Goal: Communication & Community: Ask a question

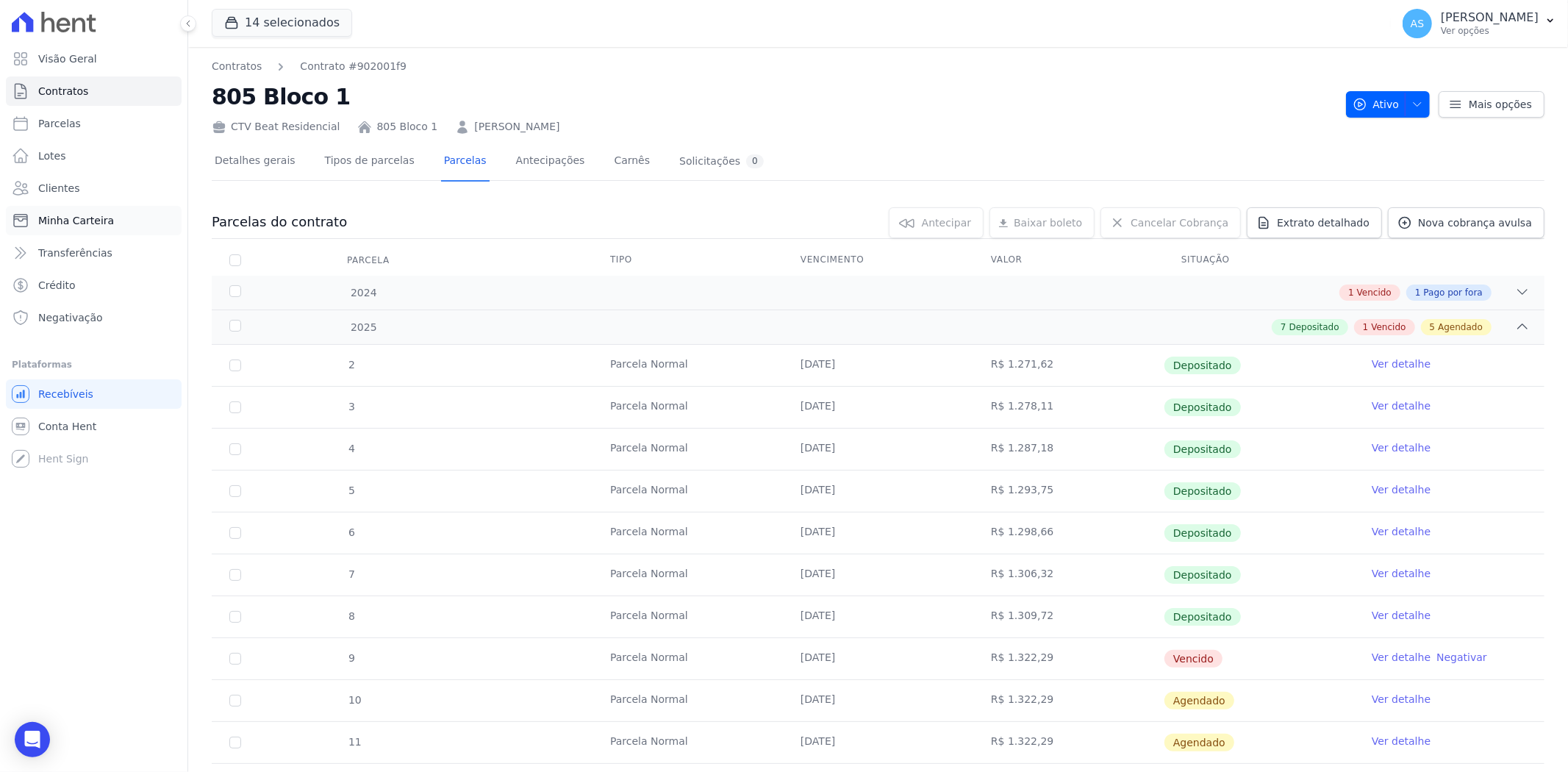
click at [122, 222] on link "Minha Carteira" at bounding box center [94, 220] width 176 height 29
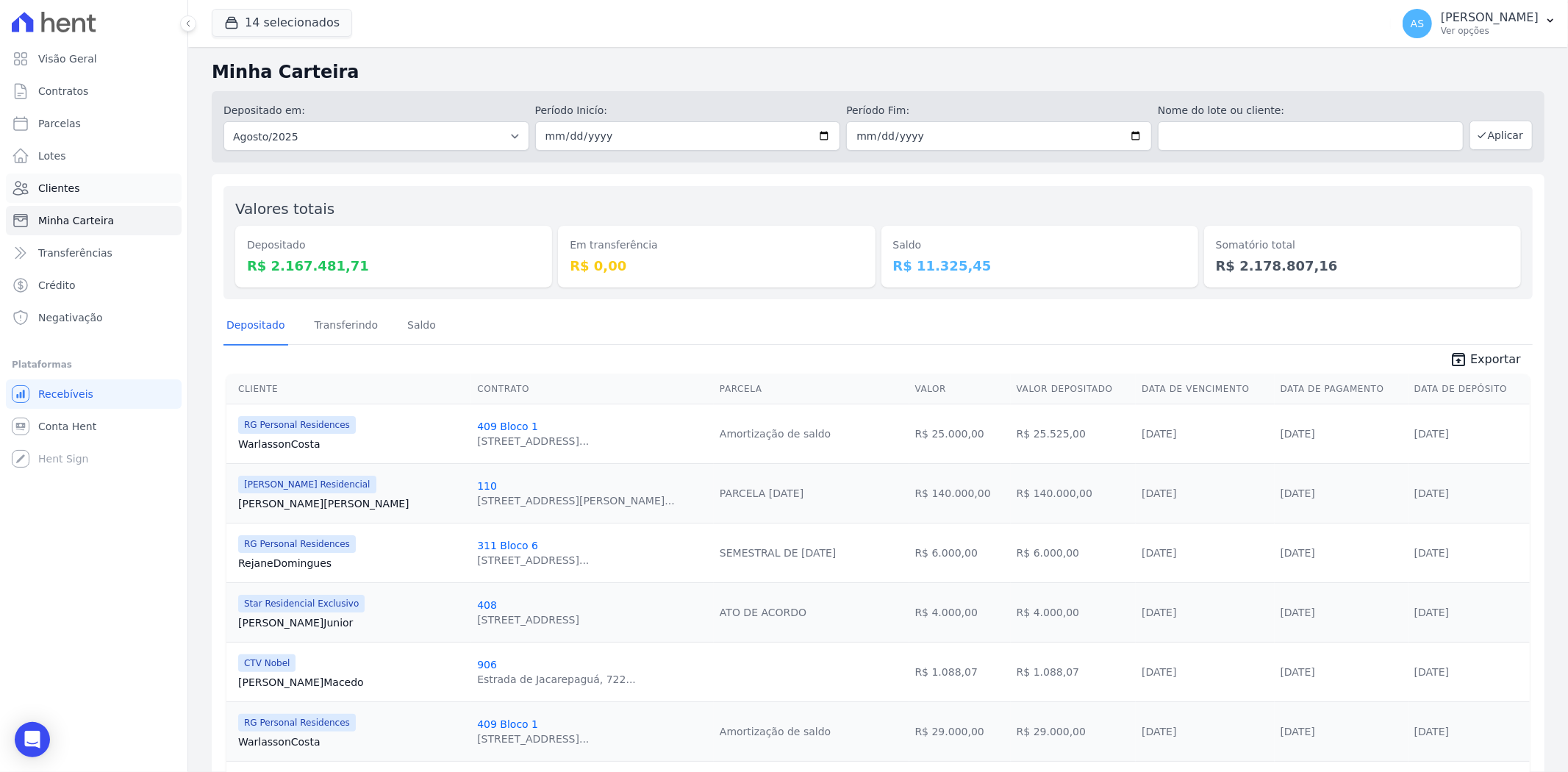
click at [60, 181] on span "Clientes" at bounding box center [59, 188] width 42 height 15
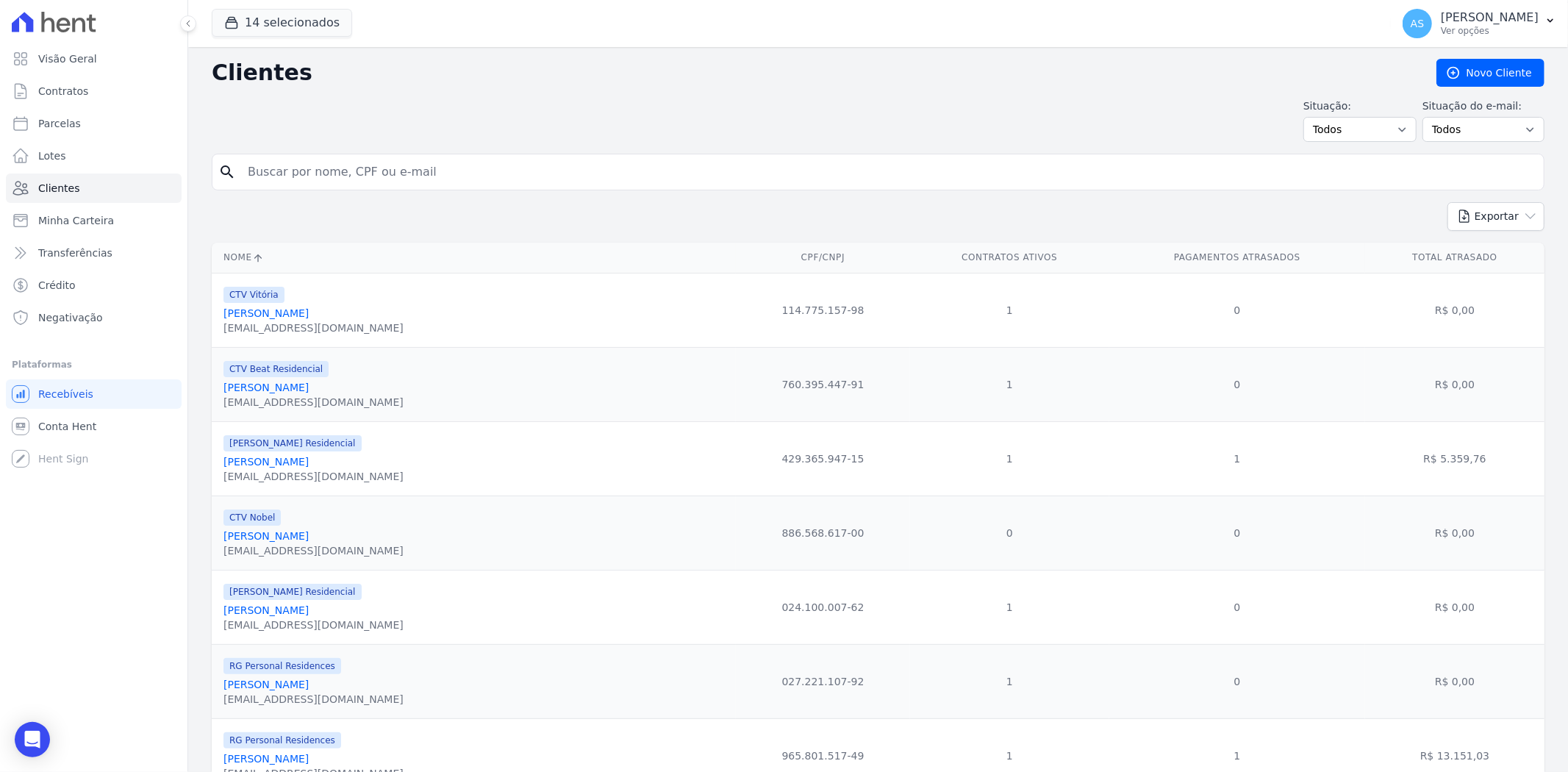
click at [299, 171] on input "search" at bounding box center [888, 172] width 1299 height 29
type input "vernei"
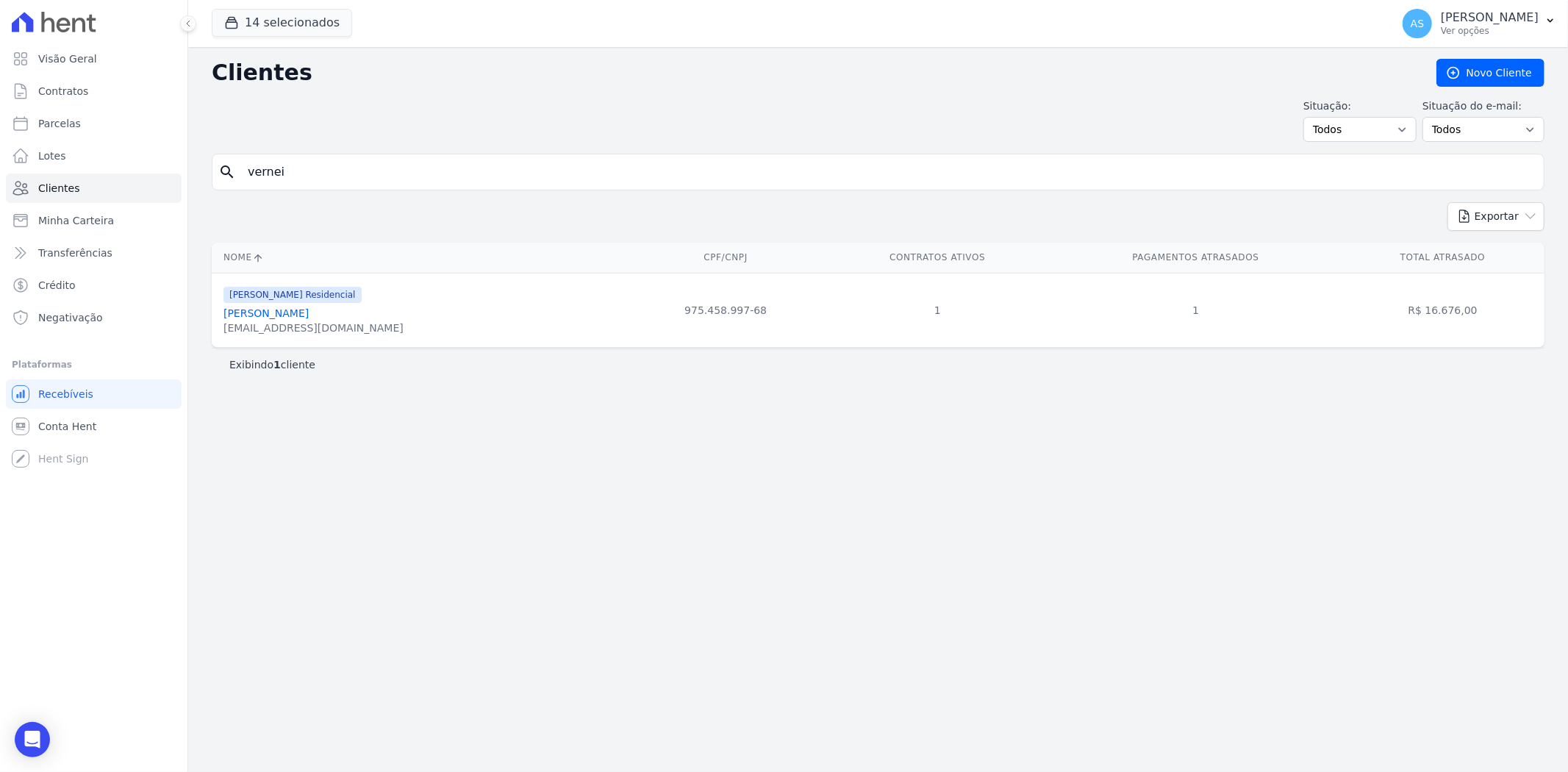
click at [256, 315] on link "Vernei Luis Grehs" at bounding box center [266, 313] width 85 height 11
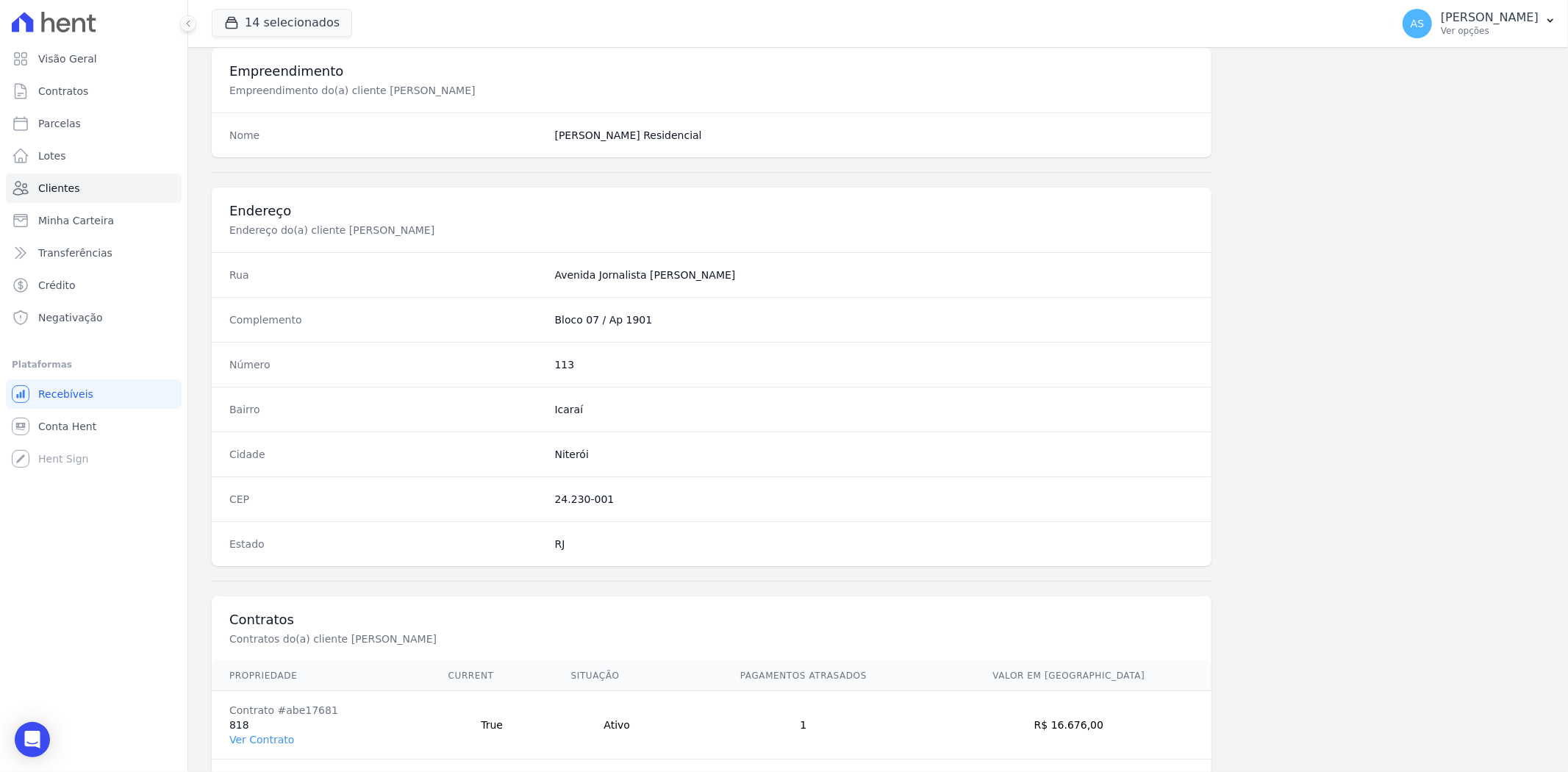
scroll to position [606, 0]
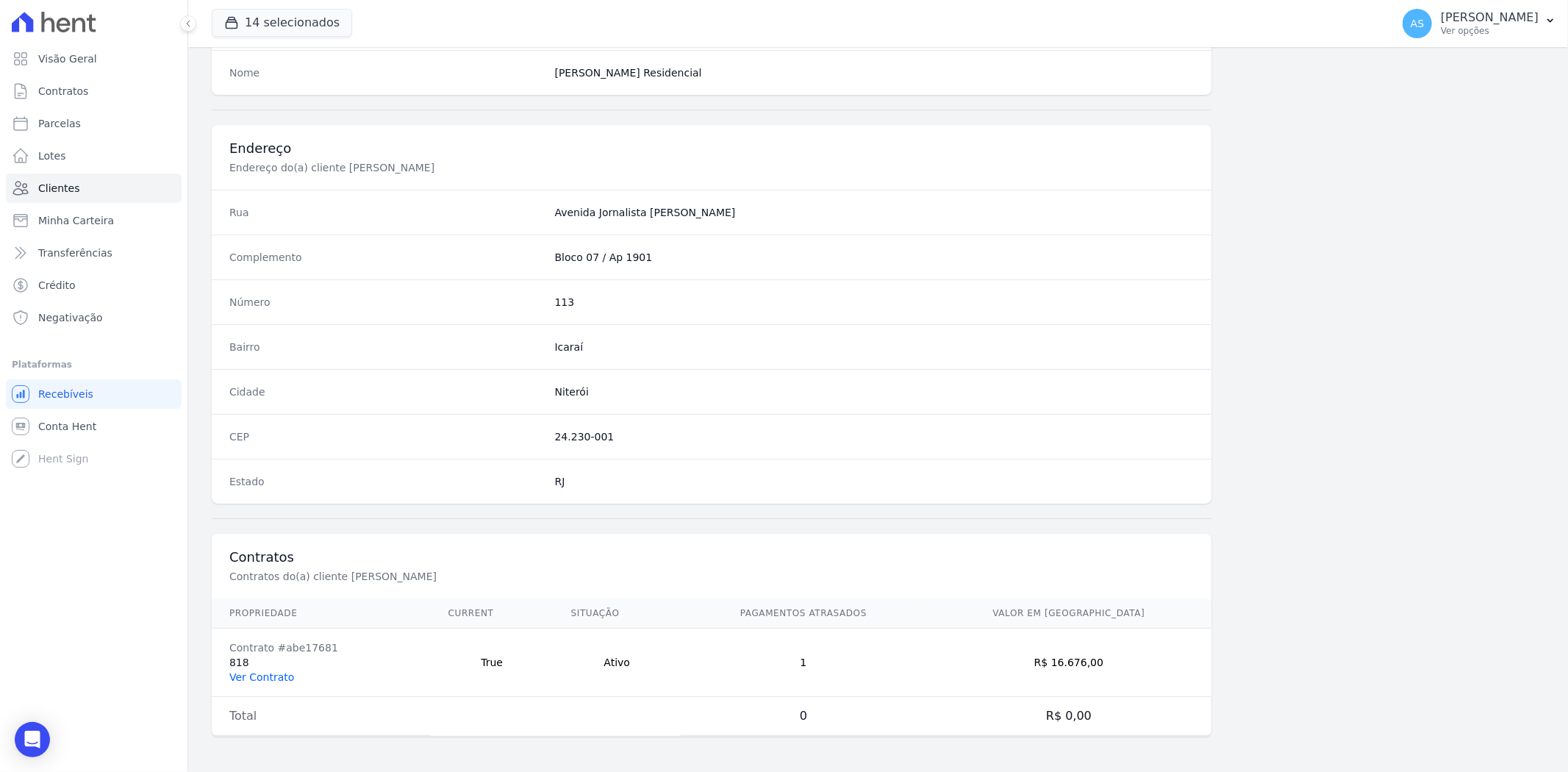
click at [244, 678] on link "Ver Contrato" at bounding box center [262, 678] width 64 height 11
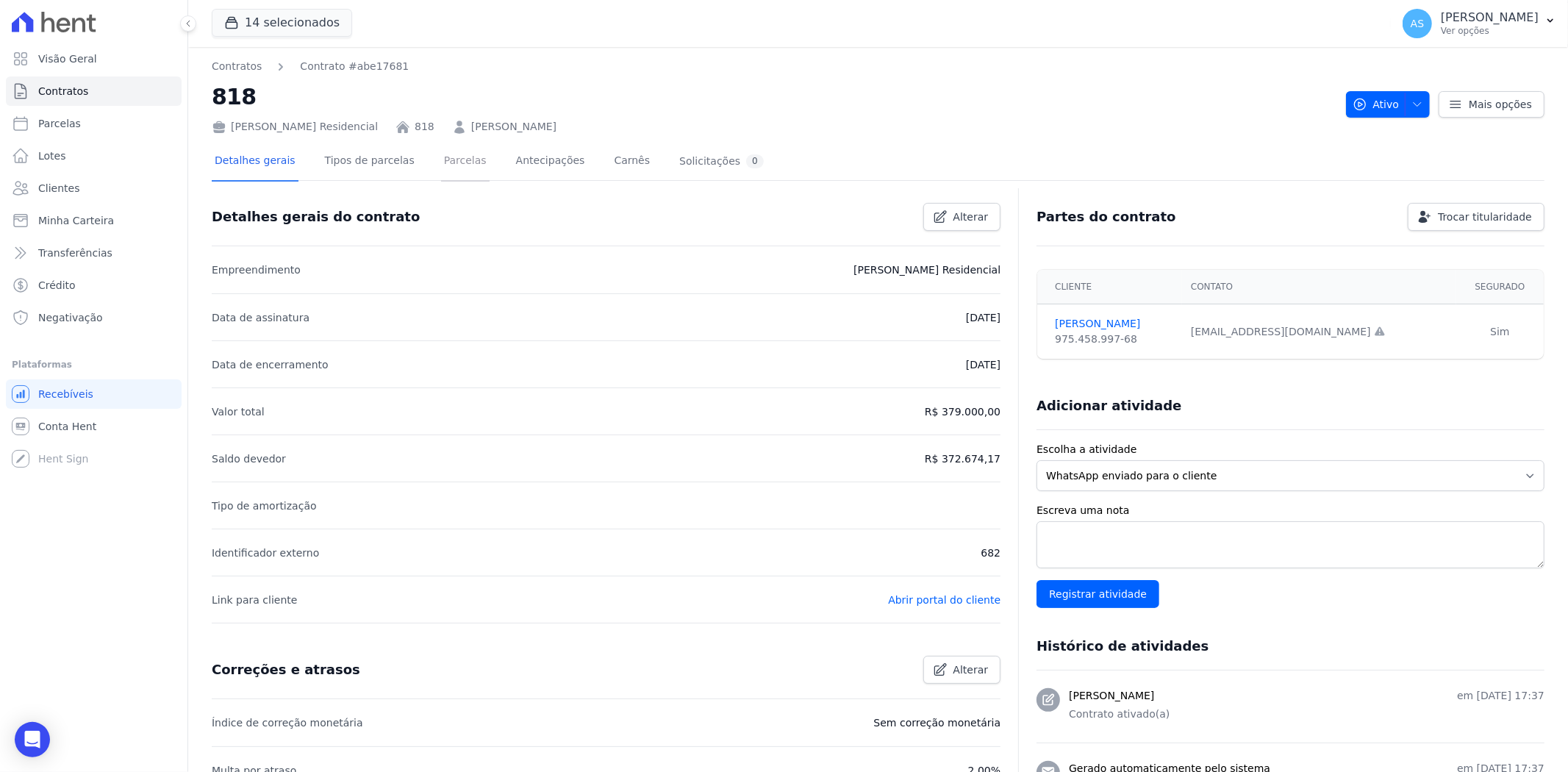
click at [447, 164] on link "Parcelas" at bounding box center [465, 162] width 48 height 39
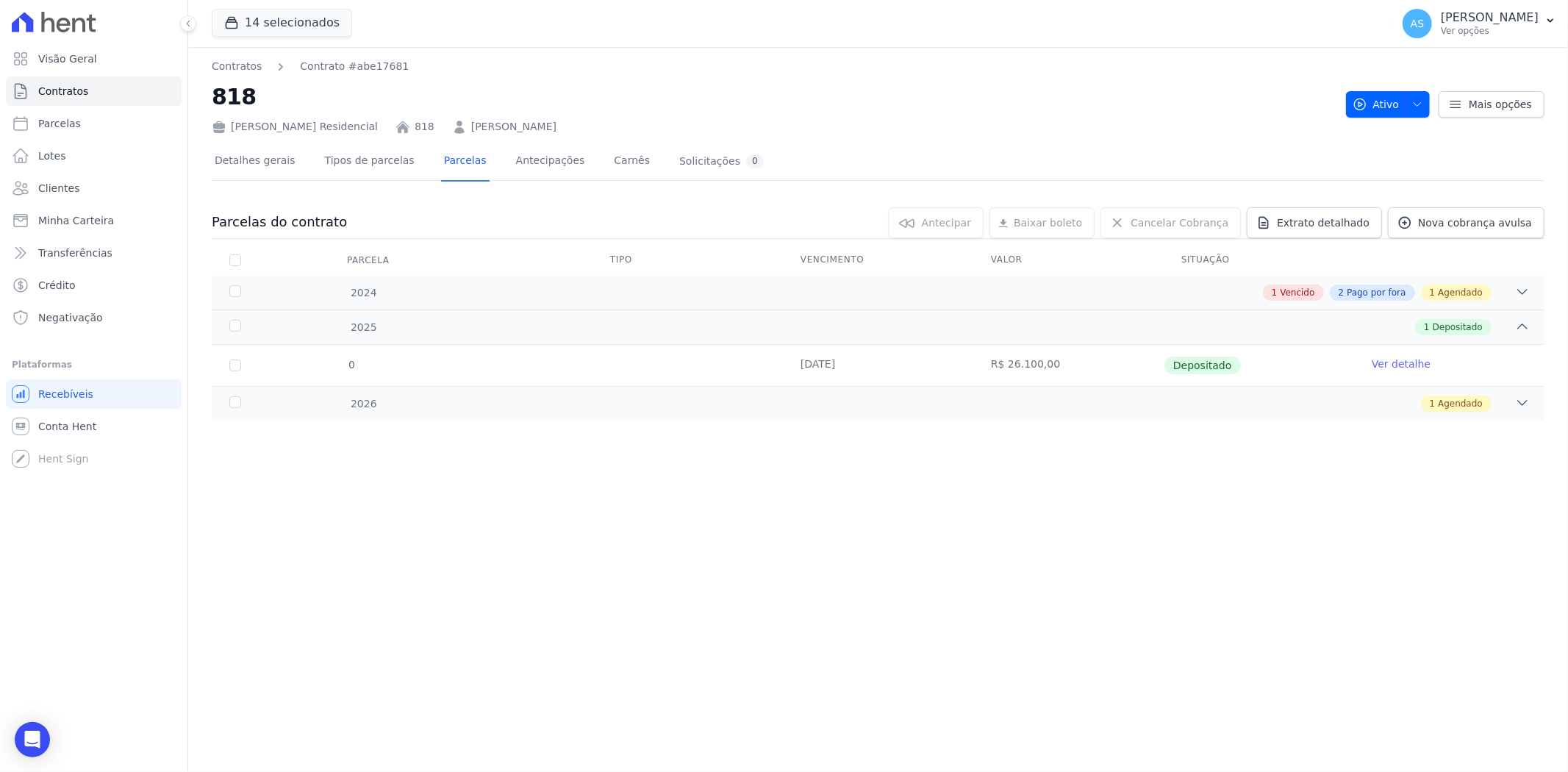
click at [1393, 363] on link "Ver detalhe" at bounding box center [1401, 365] width 59 height 15
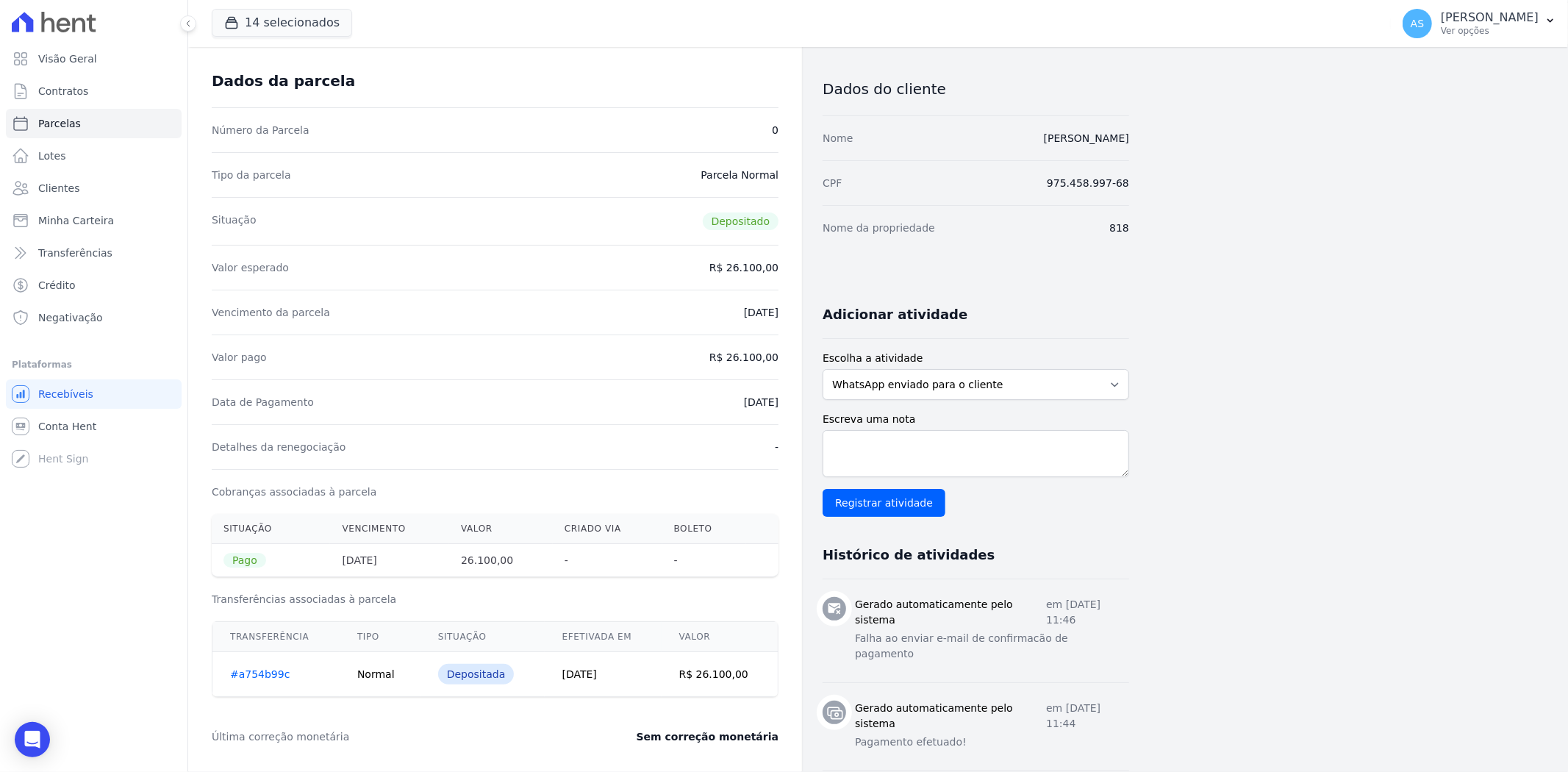
scroll to position [163, 0]
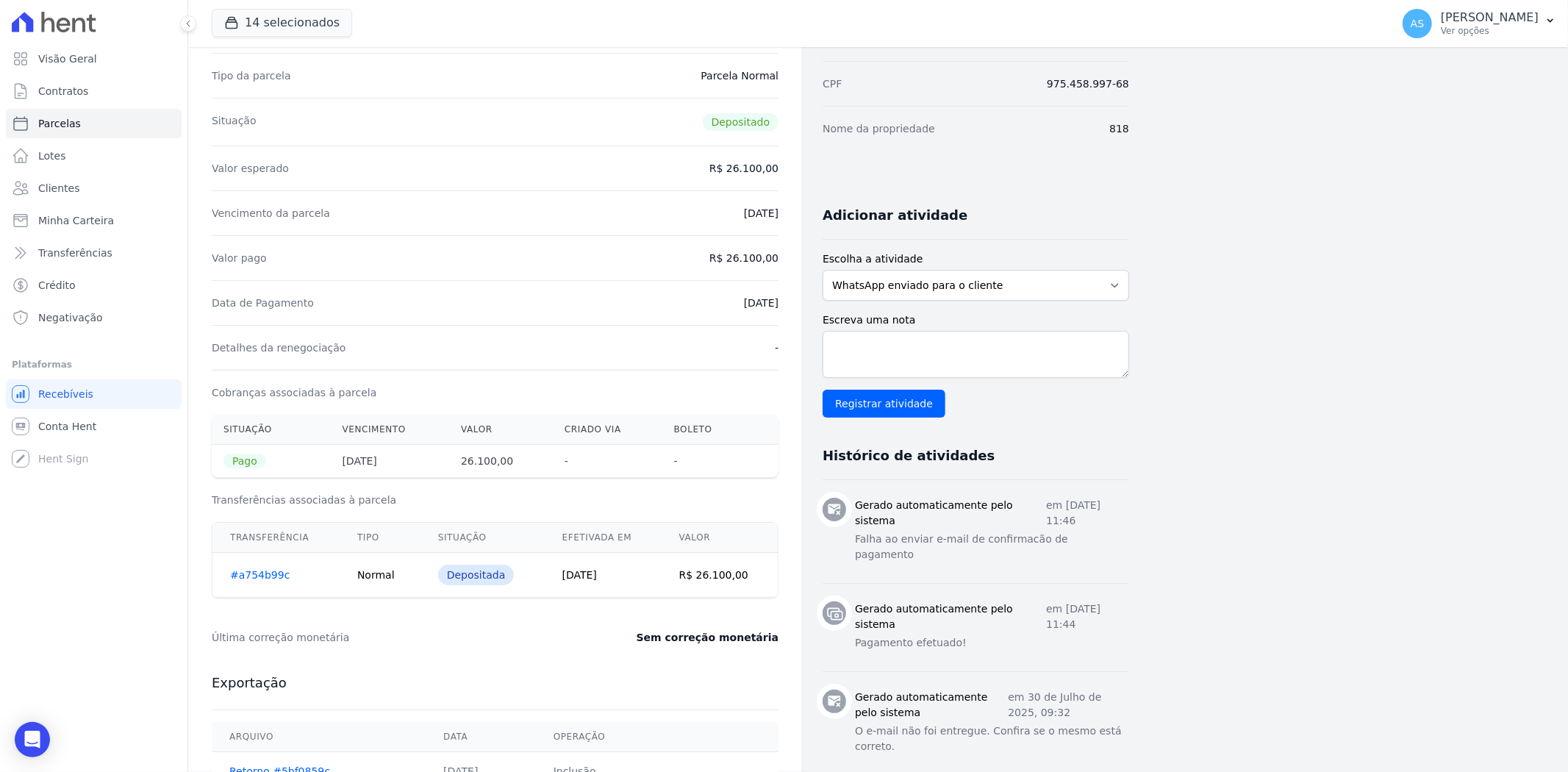
click at [261, 576] on link "#a754b99c" at bounding box center [260, 575] width 60 height 11
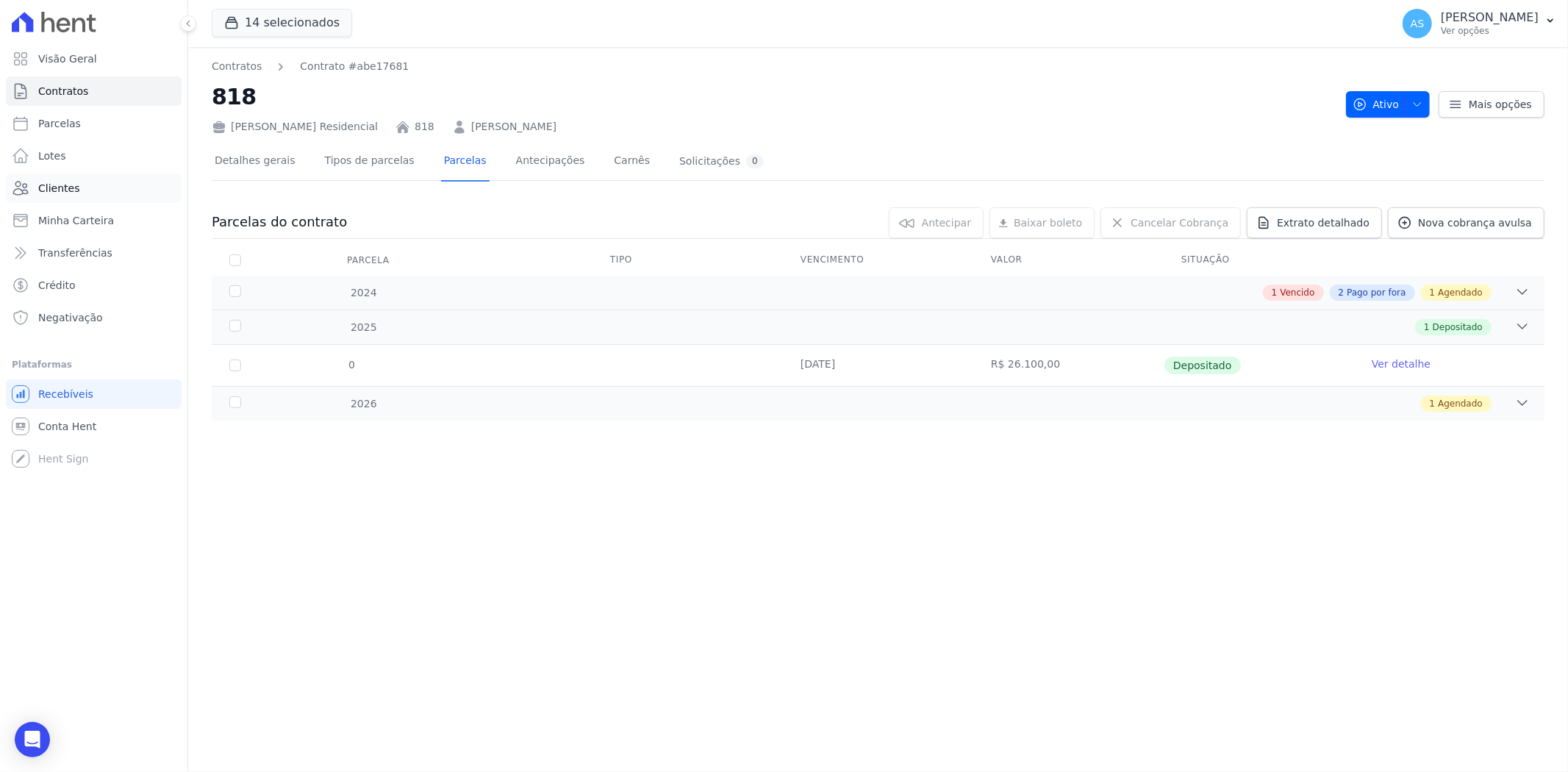
click at [52, 186] on span "Clientes" at bounding box center [59, 188] width 42 height 15
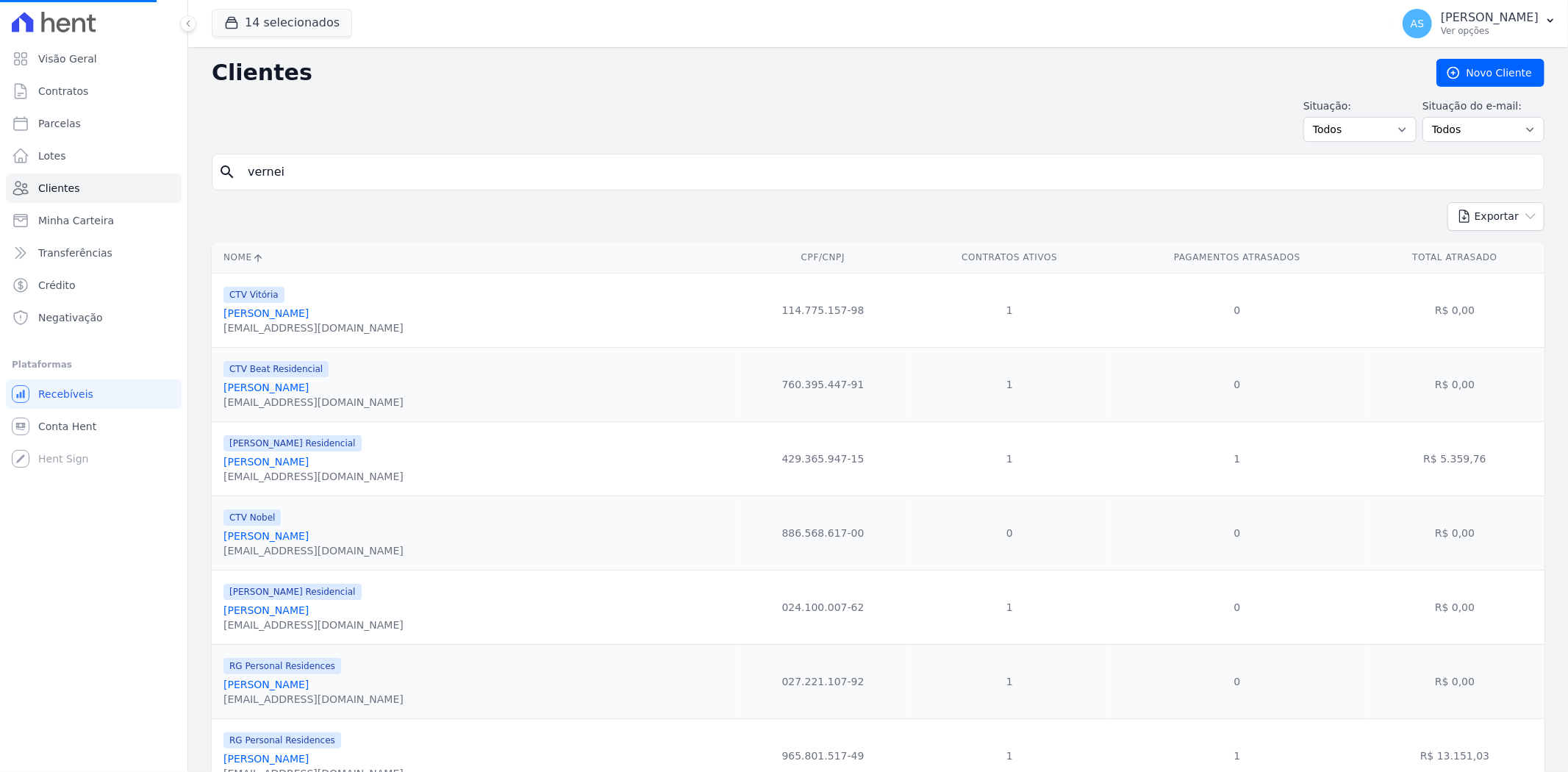
click at [332, 177] on input "vernei" at bounding box center [888, 172] width 1299 height 29
click at [415, 171] on input "search" at bounding box center [888, 172] width 1299 height 29
paste input "Felipe Menezes da Silva"
click at [443, 169] on input "Felipe Menezes da Silva" at bounding box center [888, 172] width 1299 height 29
type input "Felipe Menezes da Silva"
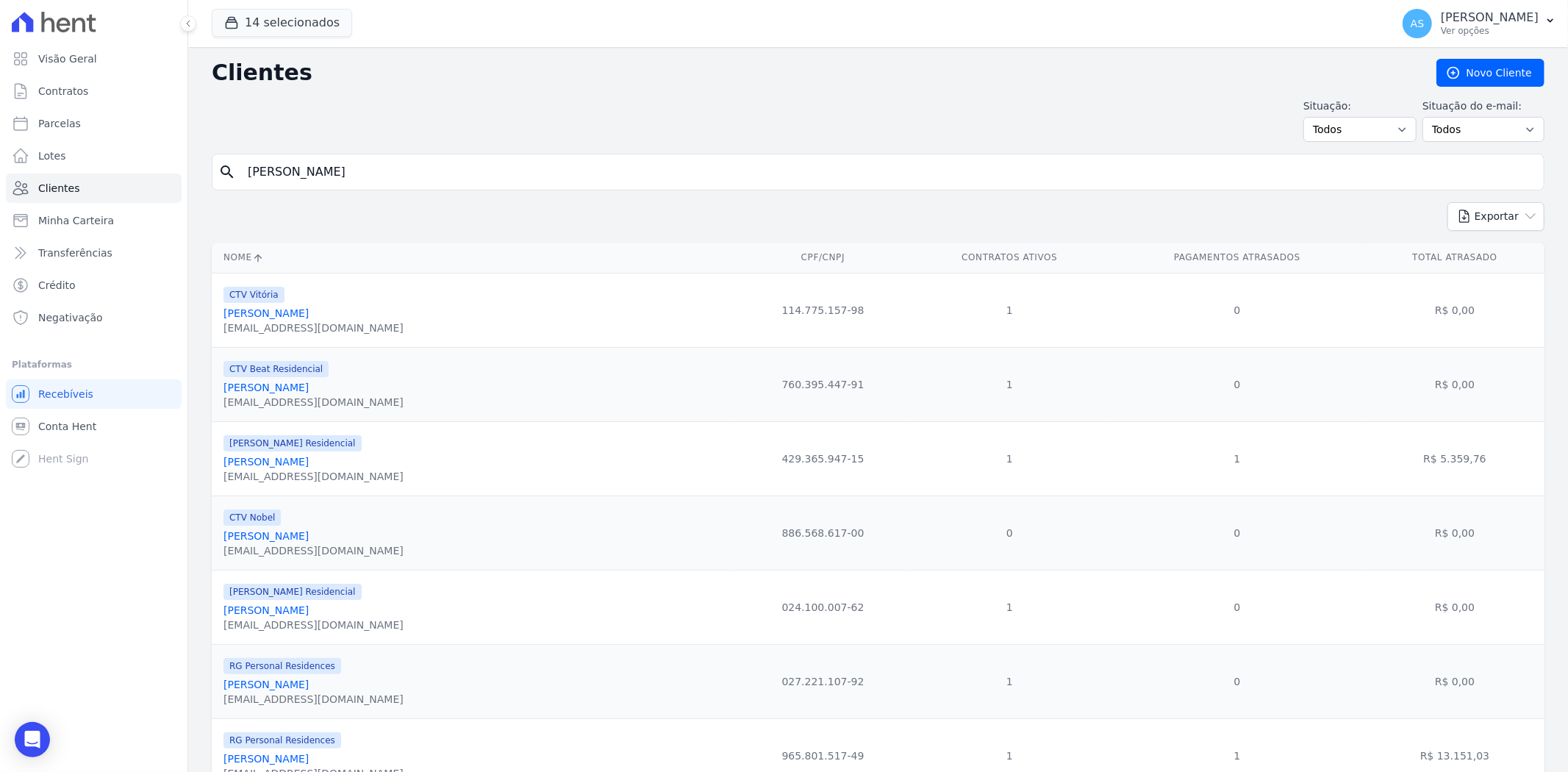
click at [1448, 202] on button "Exportar" at bounding box center [1496, 216] width 97 height 28
click at [418, 174] on input "Felipe Menezes da Silva" at bounding box center [888, 172] width 1299 height 29
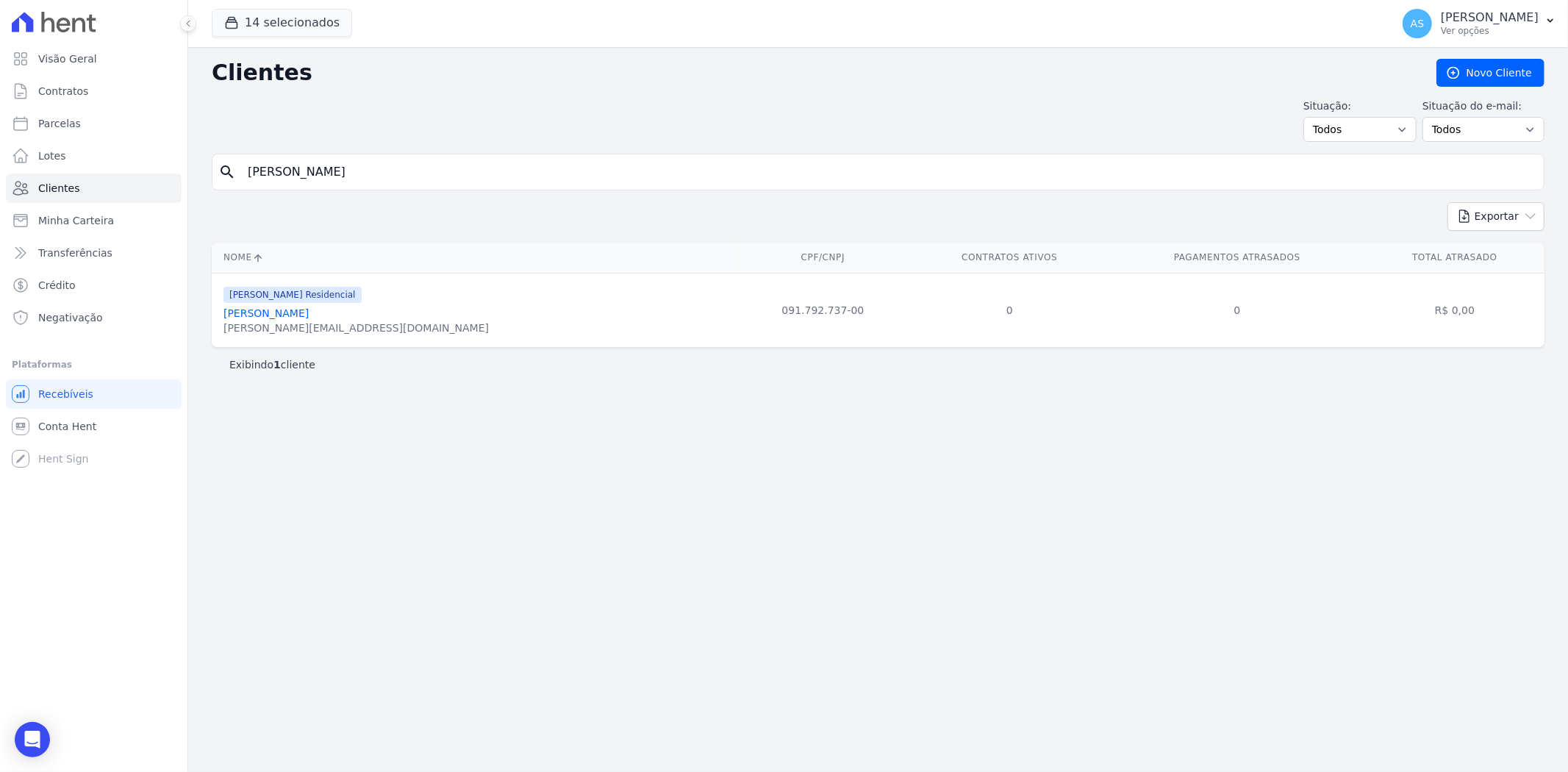
click at [266, 314] on link "Felipe Menezes Da Silva" at bounding box center [266, 313] width 85 height 11
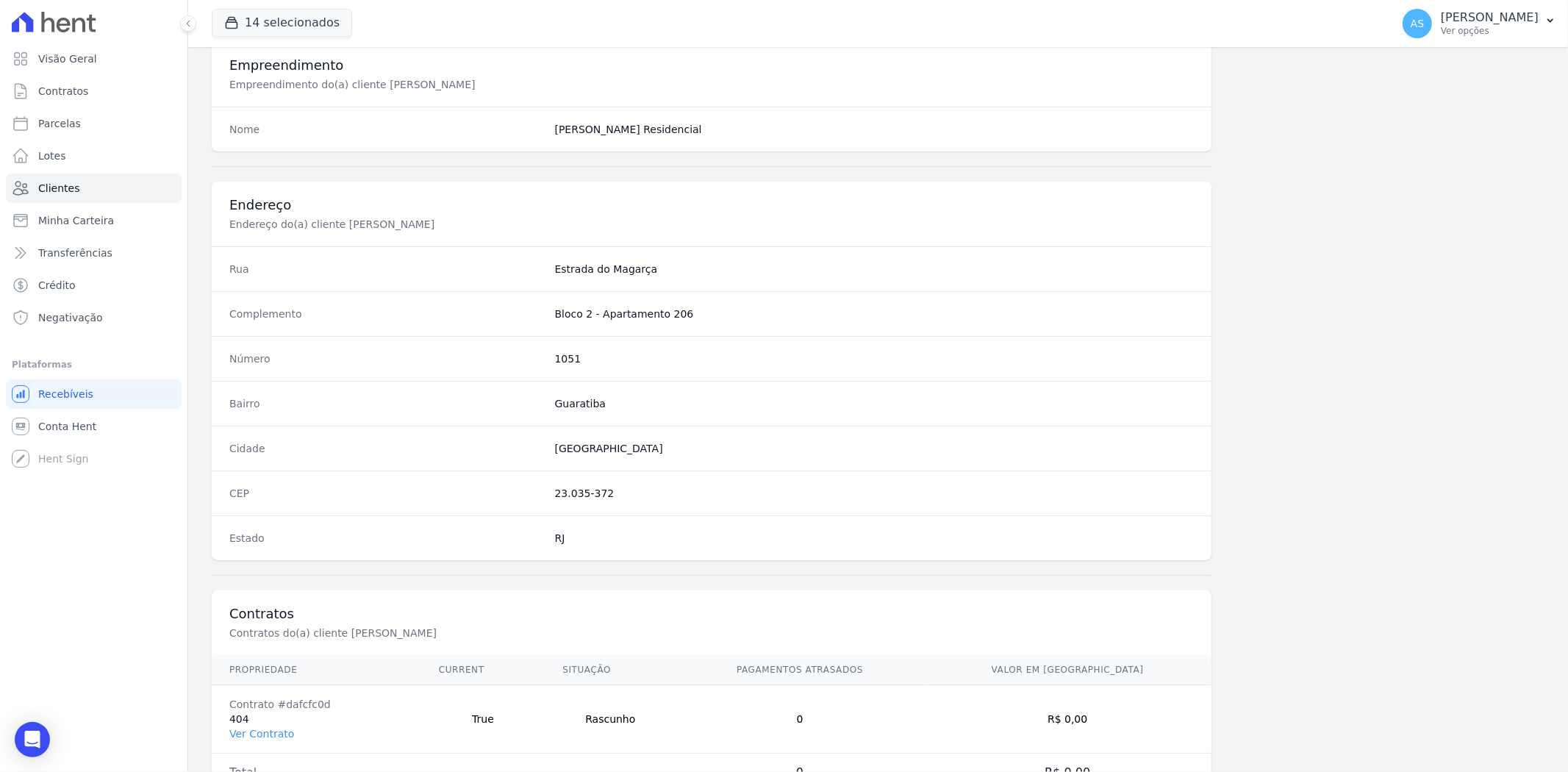
scroll to position [606, 0]
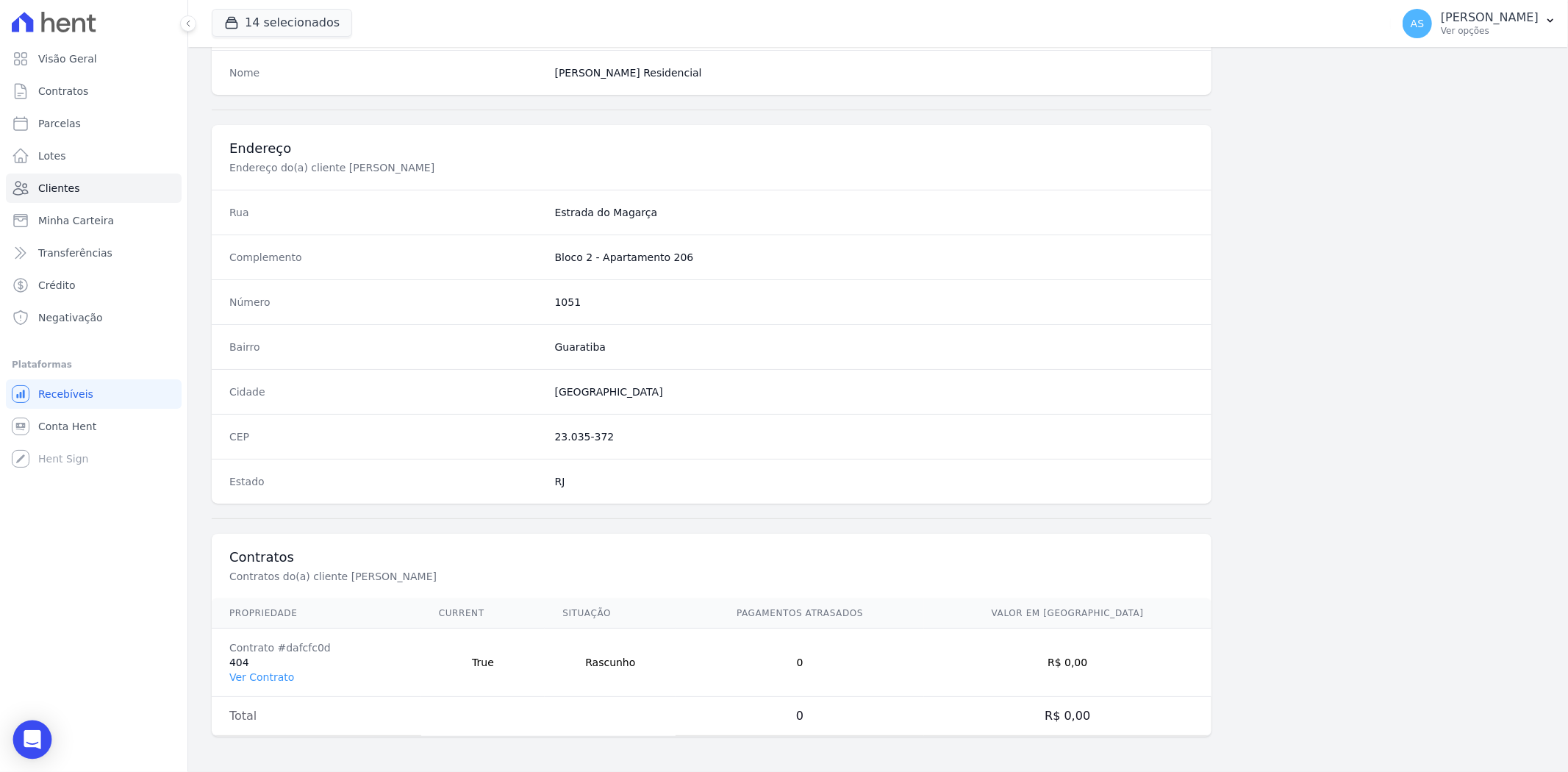
click at [33, 752] on div "Open Intercom Messenger" at bounding box center [32, 740] width 39 height 39
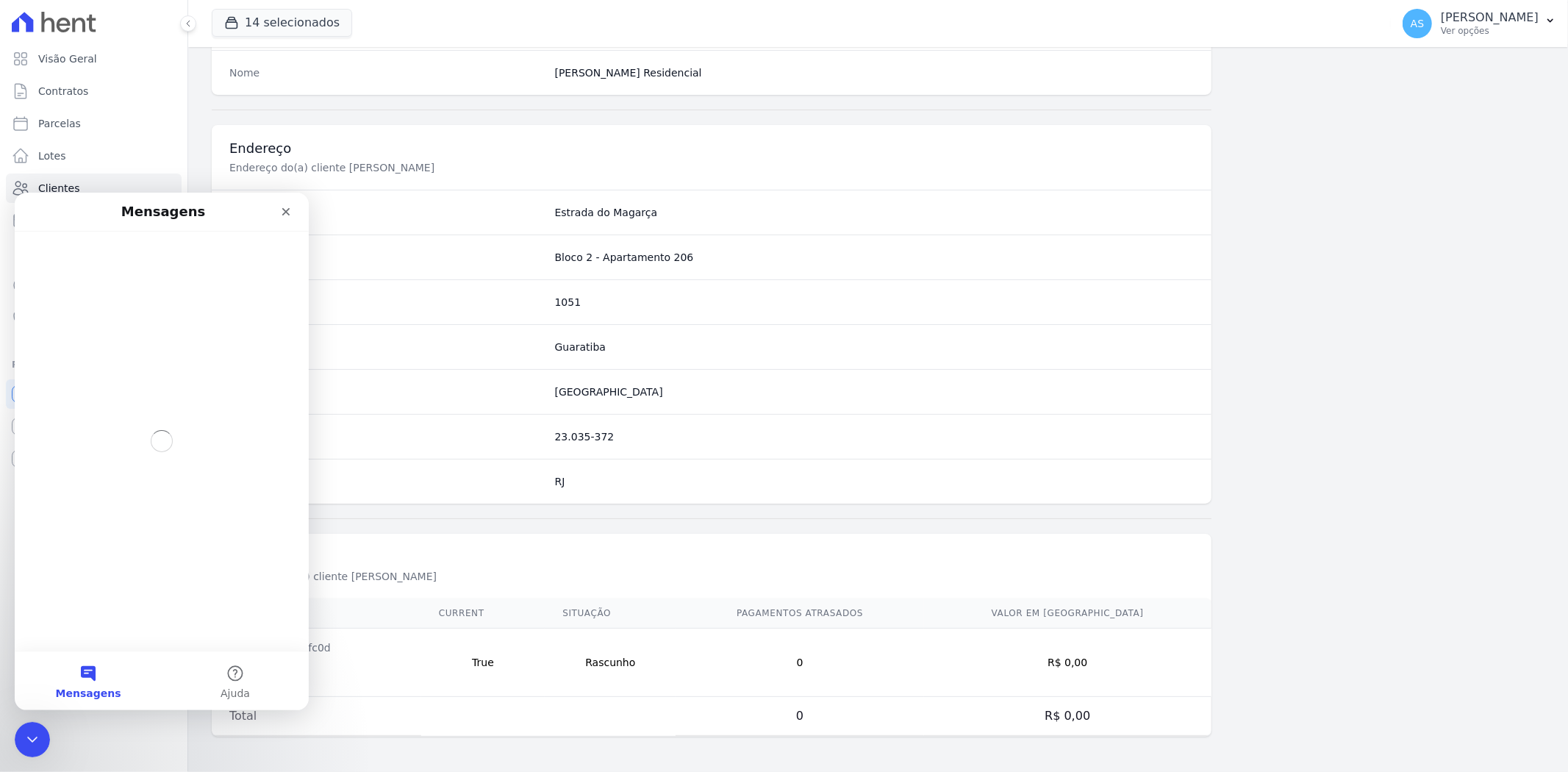
scroll to position [0, 0]
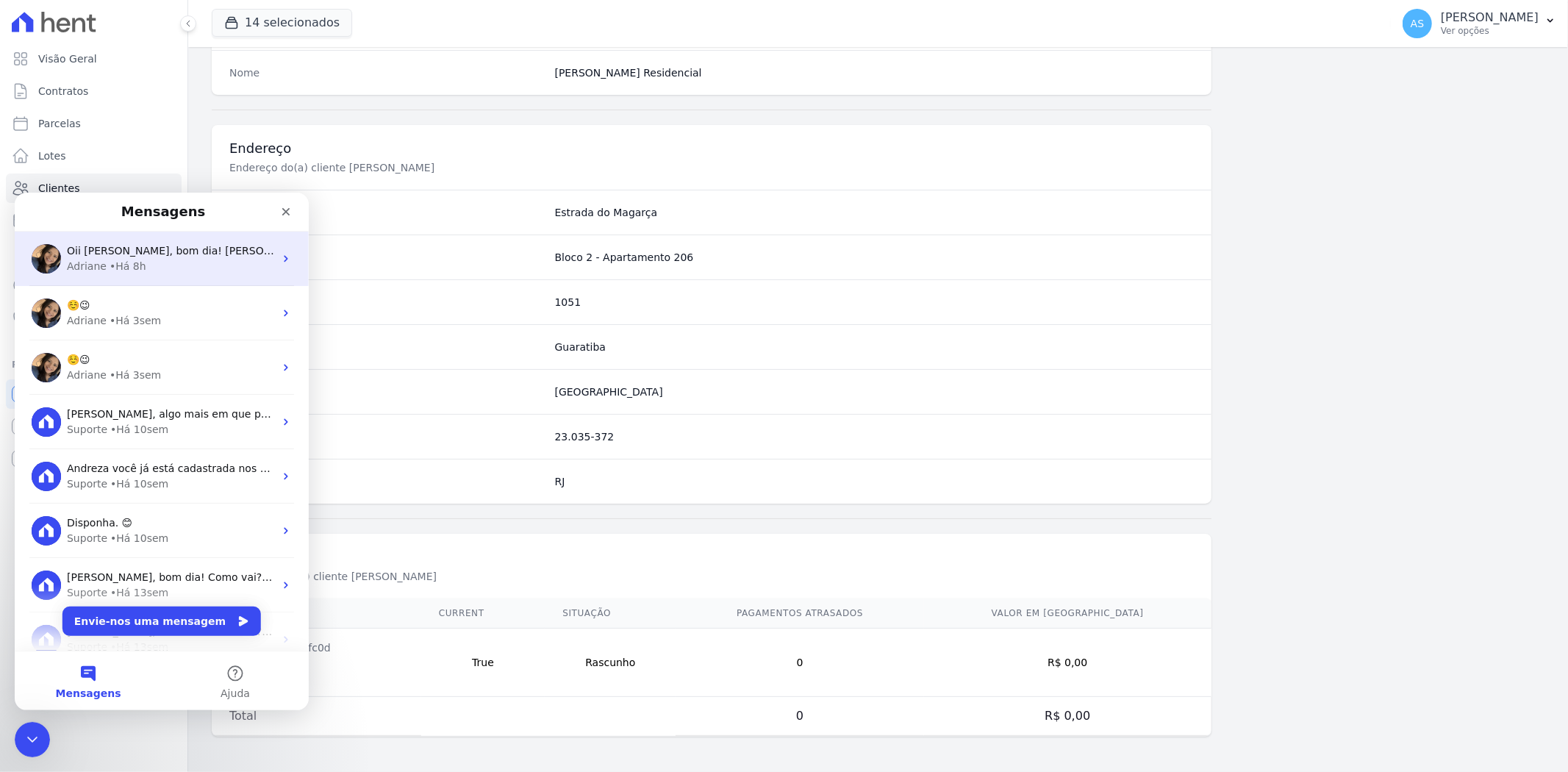
click at [143, 260] on div "Adriane • Há 8h" at bounding box center [171, 266] width 208 height 15
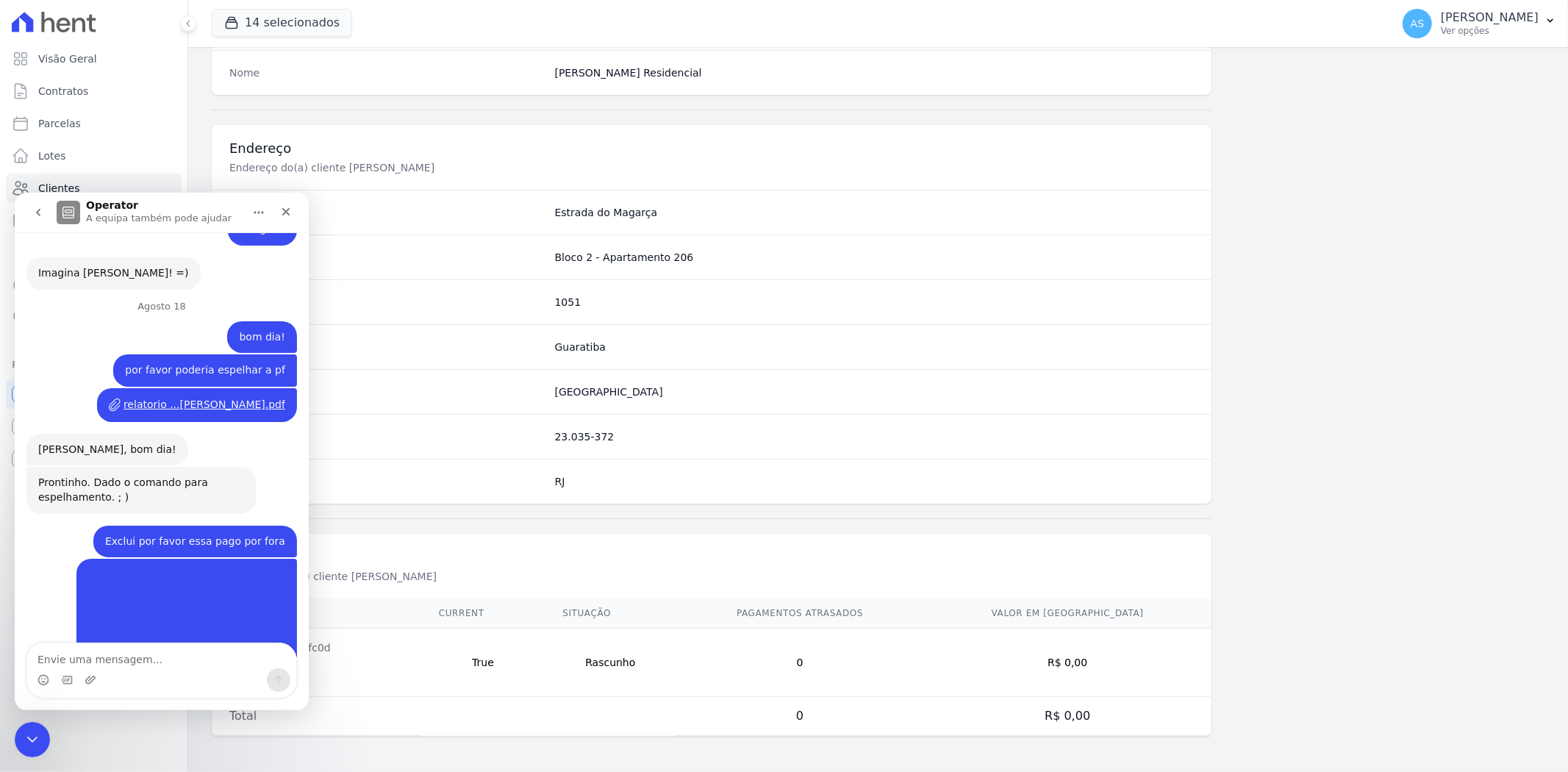
scroll to position [12347, 0]
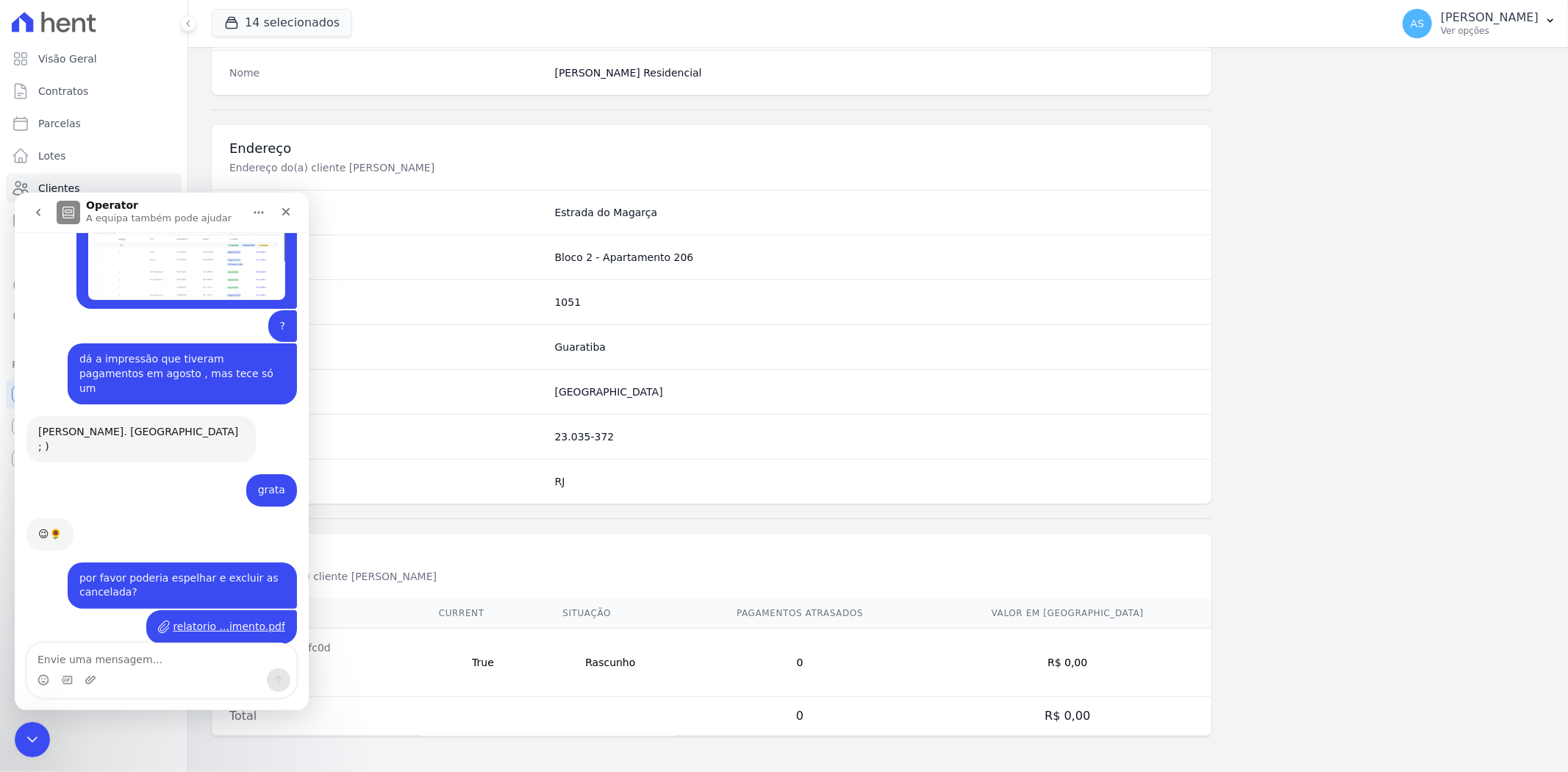
click at [64, 657] on textarea "Envie uma mensagem..." at bounding box center [162, 655] width 269 height 25
type textarea "adri"
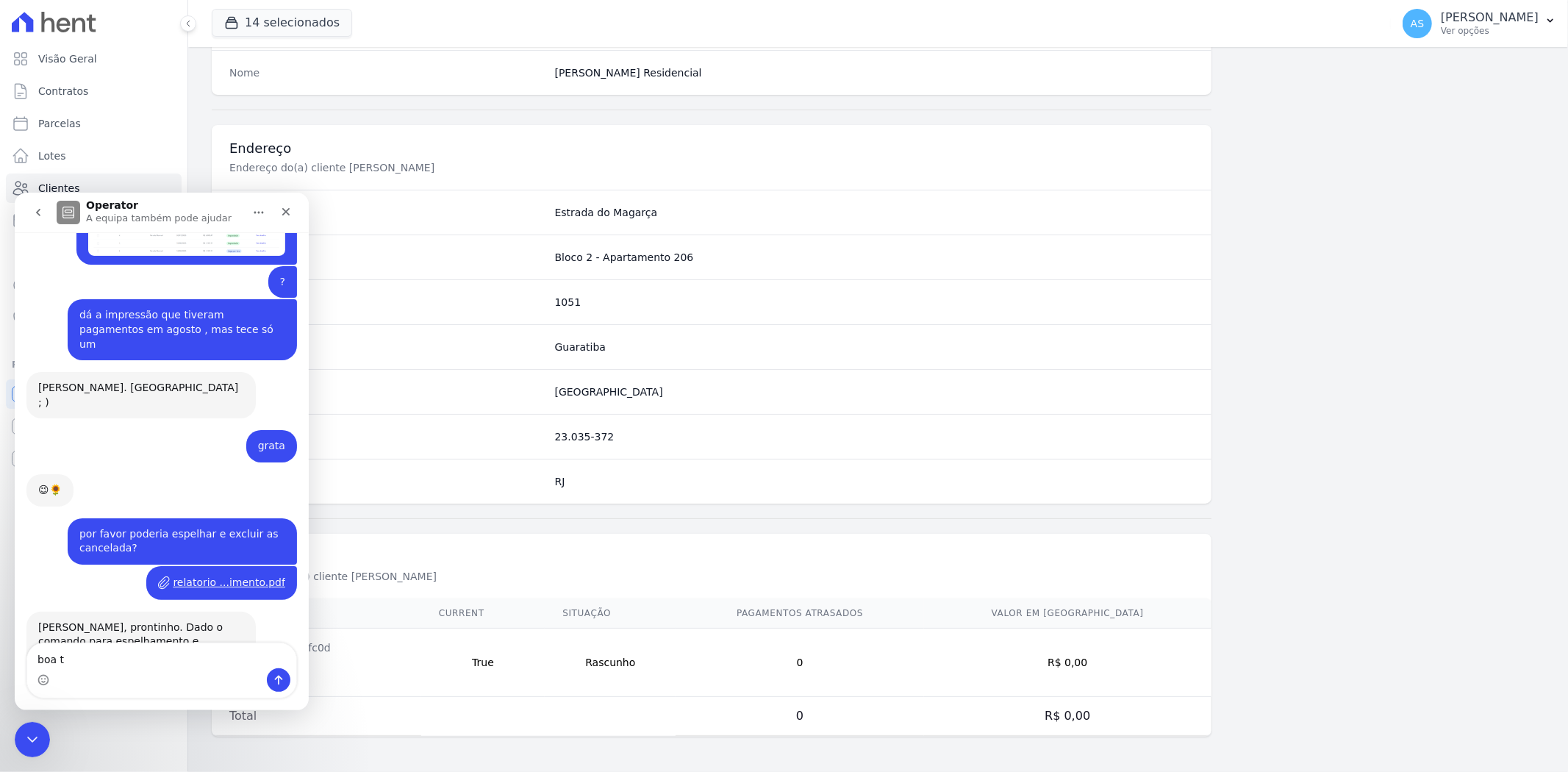
scroll to position [12391, 0]
type textarea "boa tarde!"
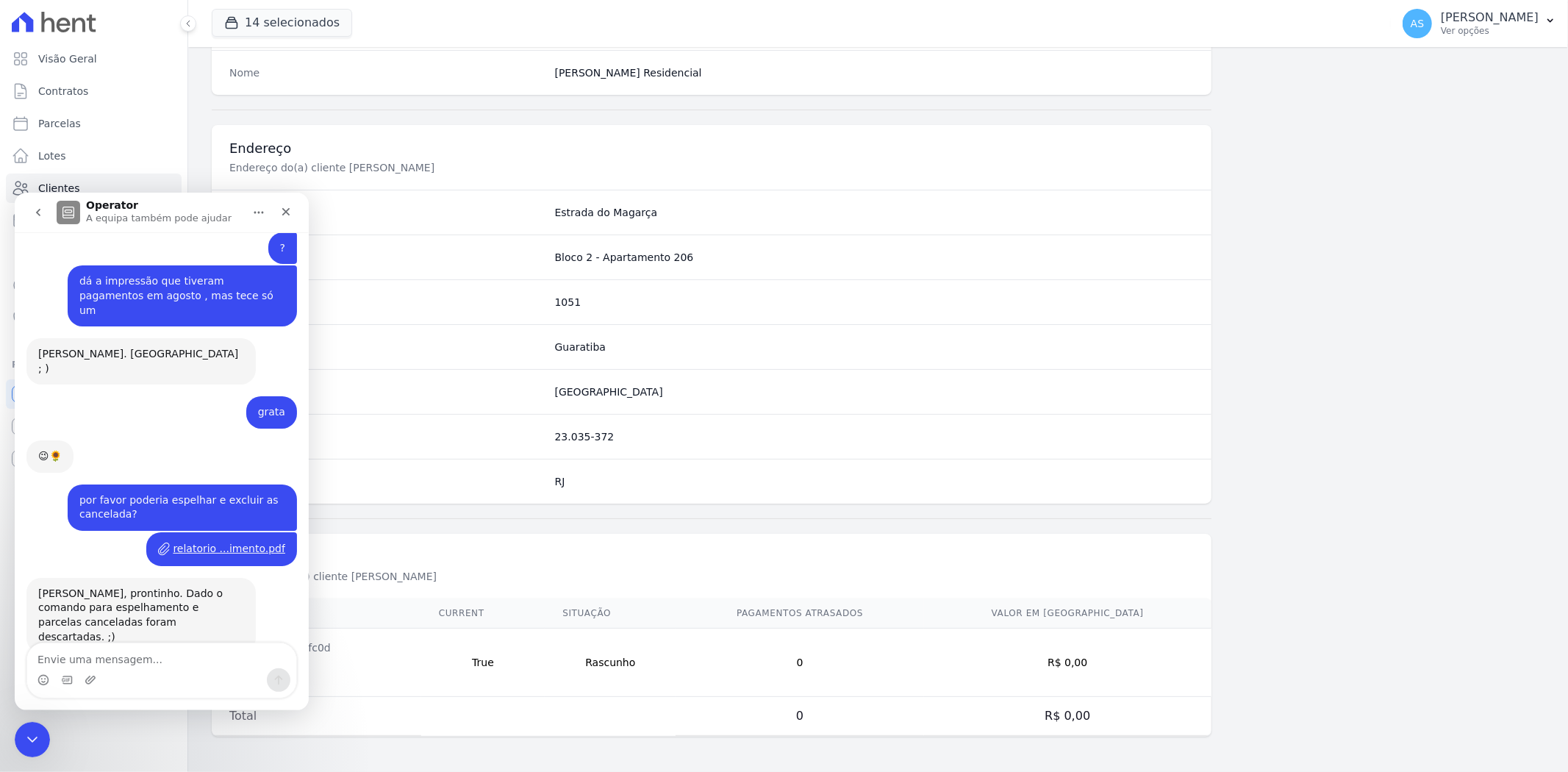
scroll to position [12424, 0]
type textarea "preciso cadastrar um novo empreendimento"
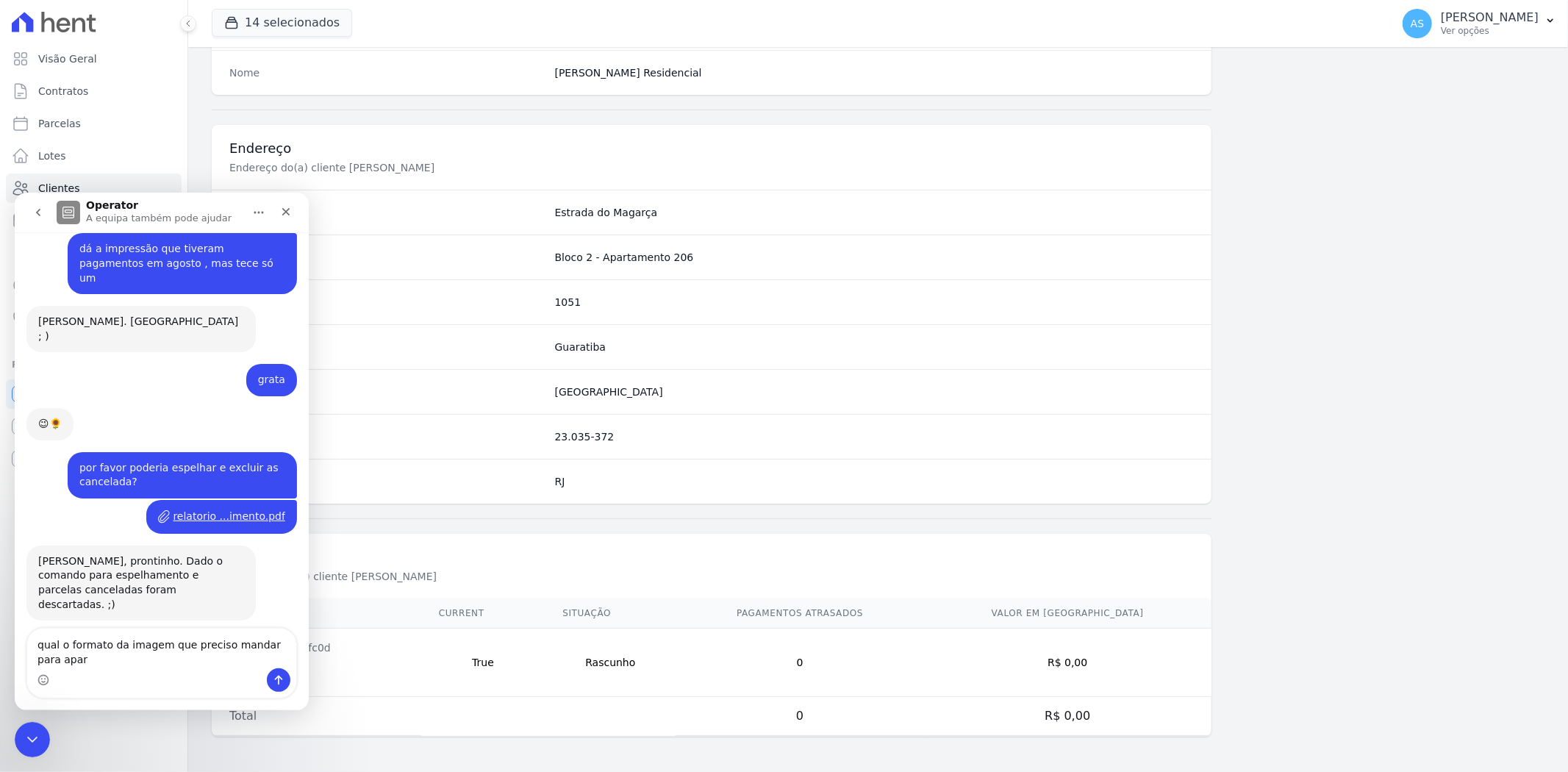
scroll to position [12473, 0]
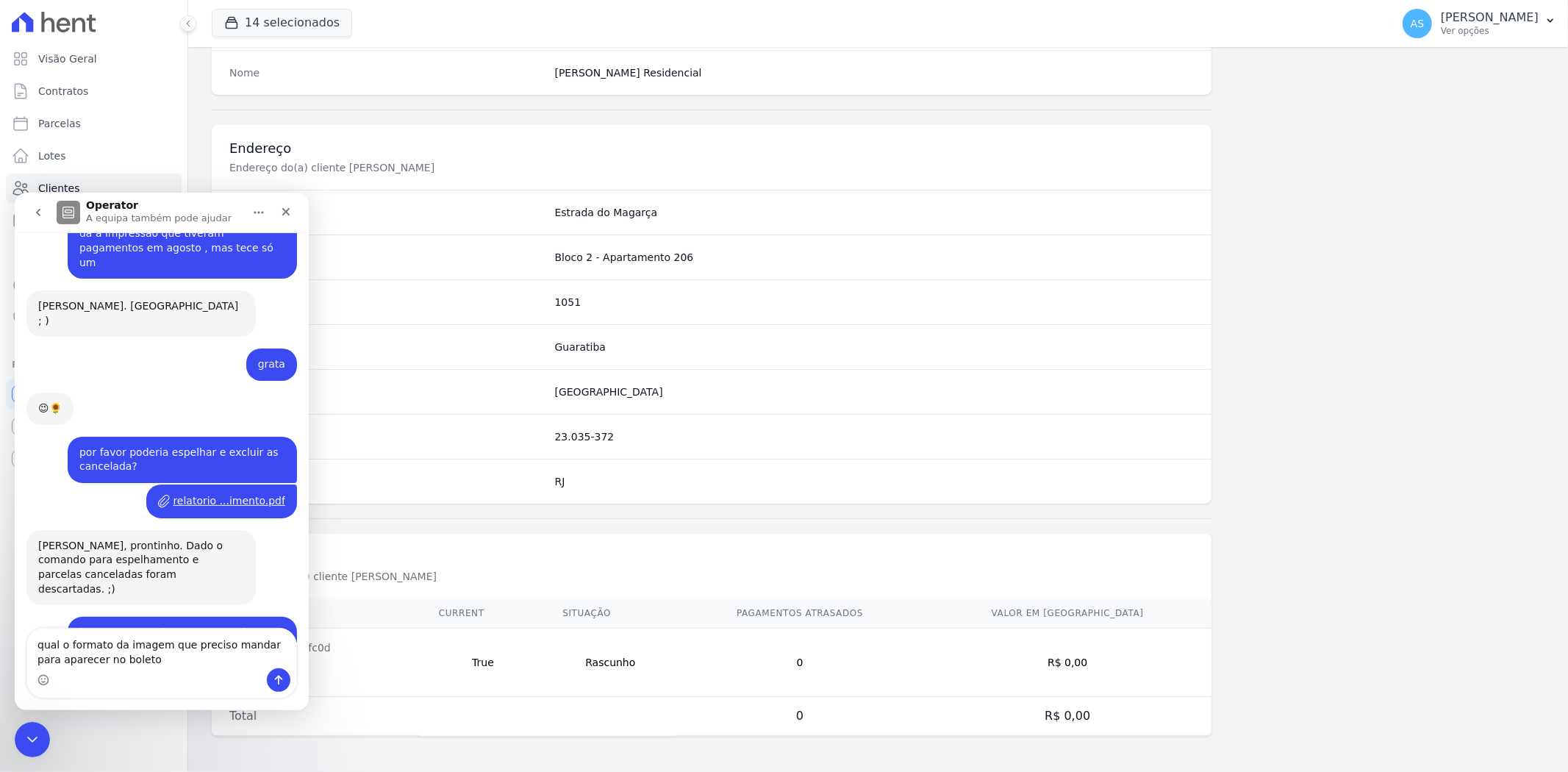
type textarea "qual o formato da imagem que preciso mandar para aparecer no boleto ?"
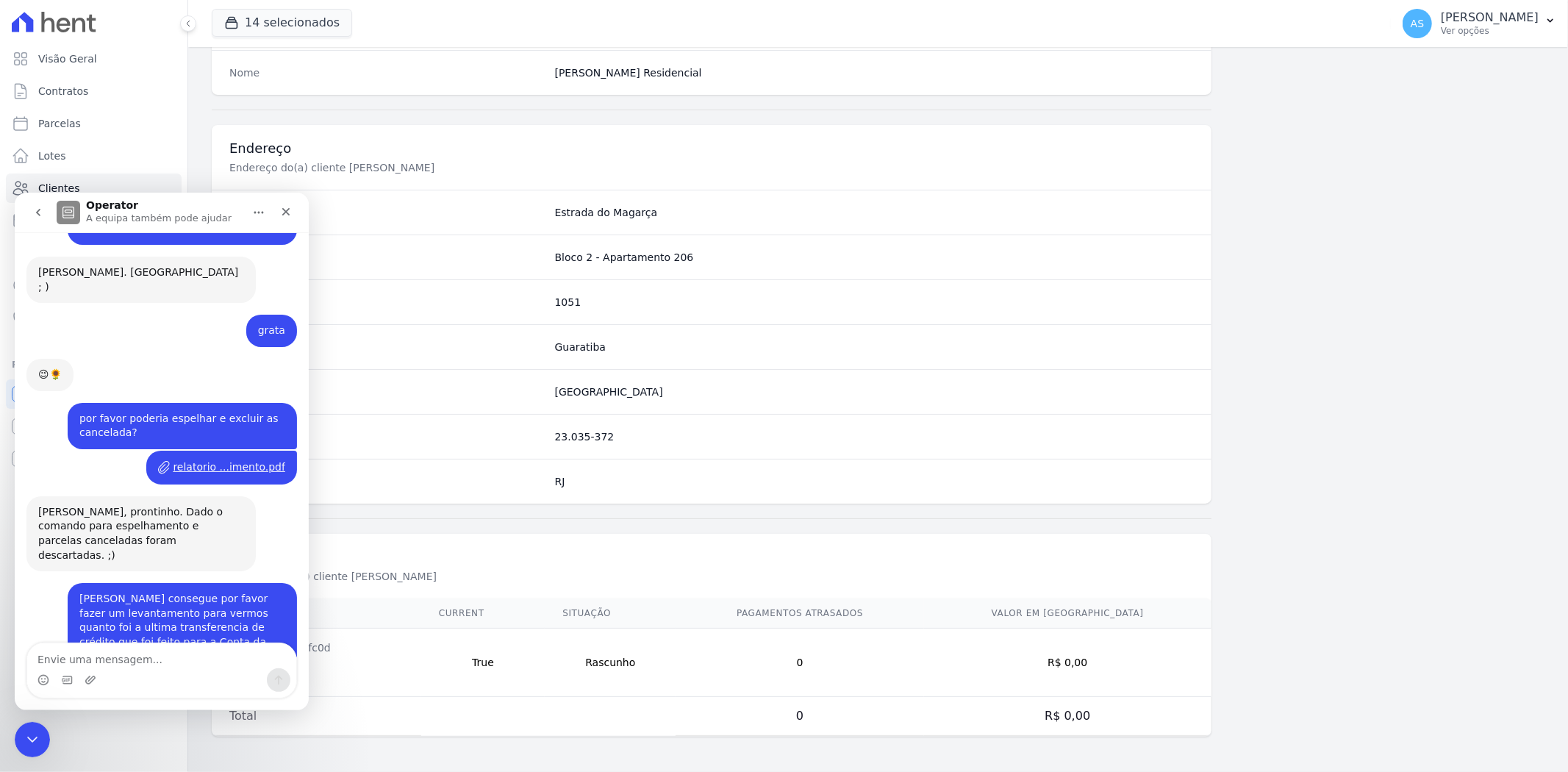
scroll to position [12506, 0]
click at [1492, 15] on p "[PERSON_NAME]" at bounding box center [1491, 18] width 98 height 15
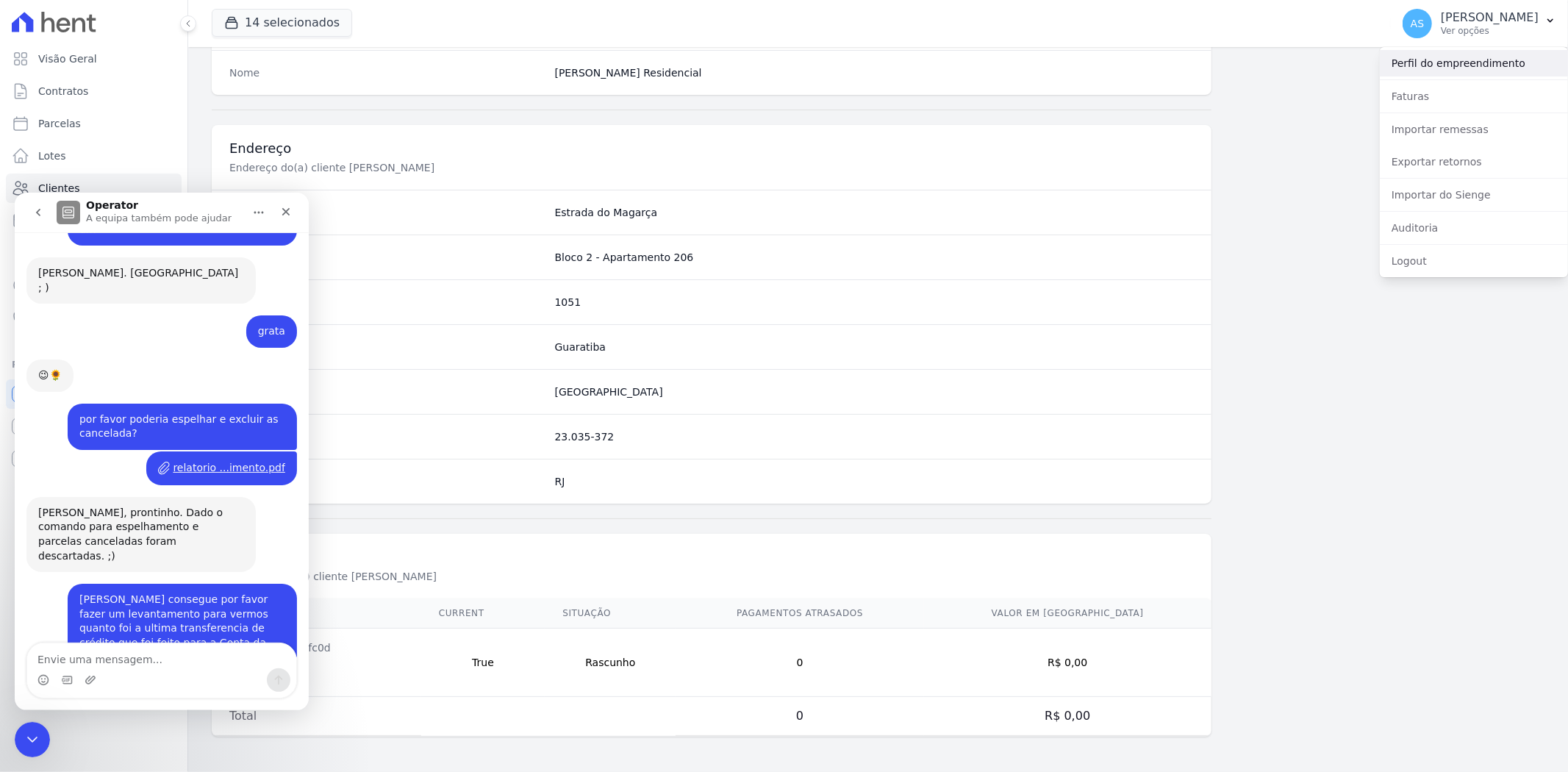
click at [1417, 60] on link "Perfil do empreendimento" at bounding box center [1474, 63] width 188 height 26
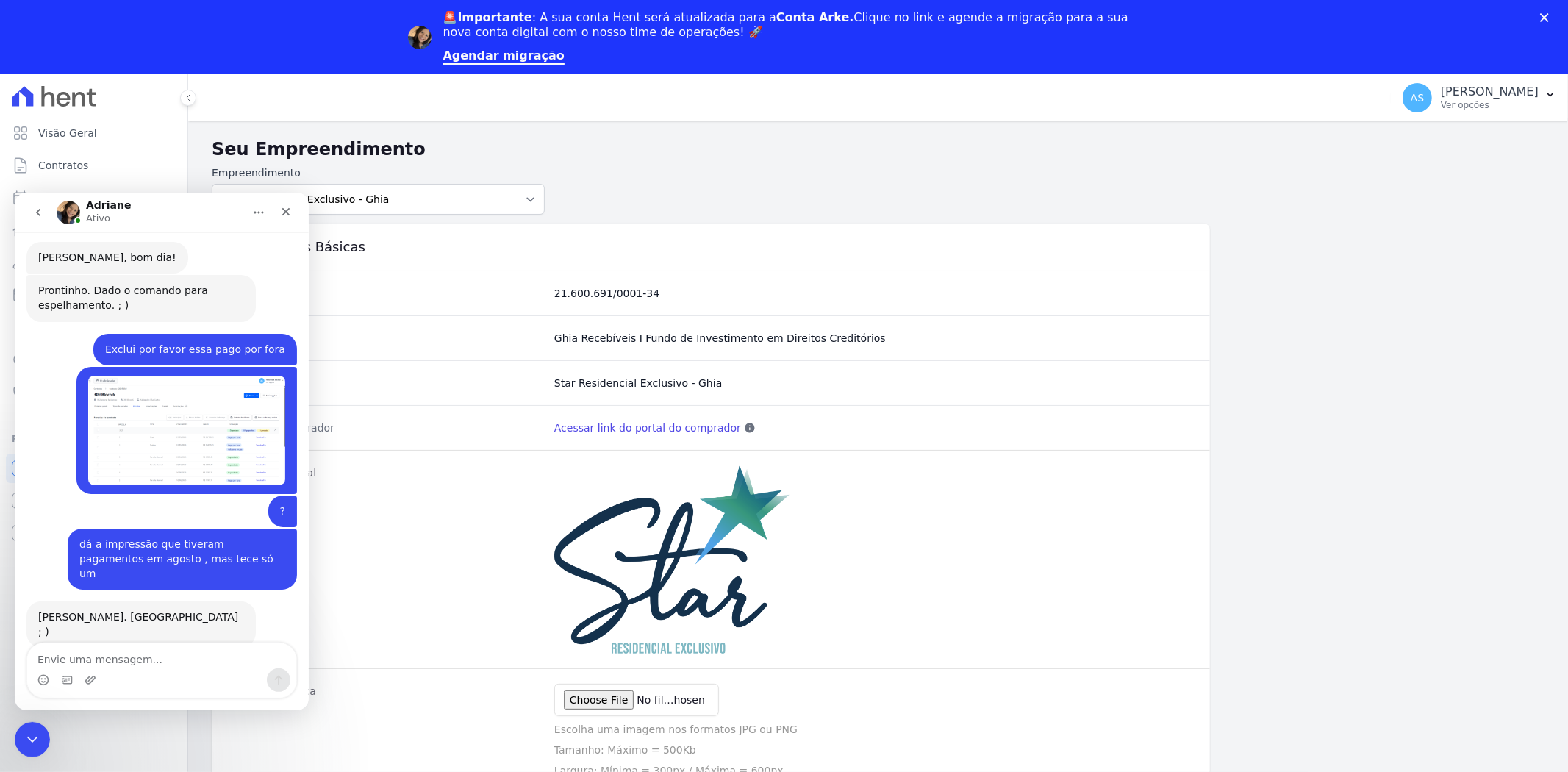
scroll to position [12279, 0]
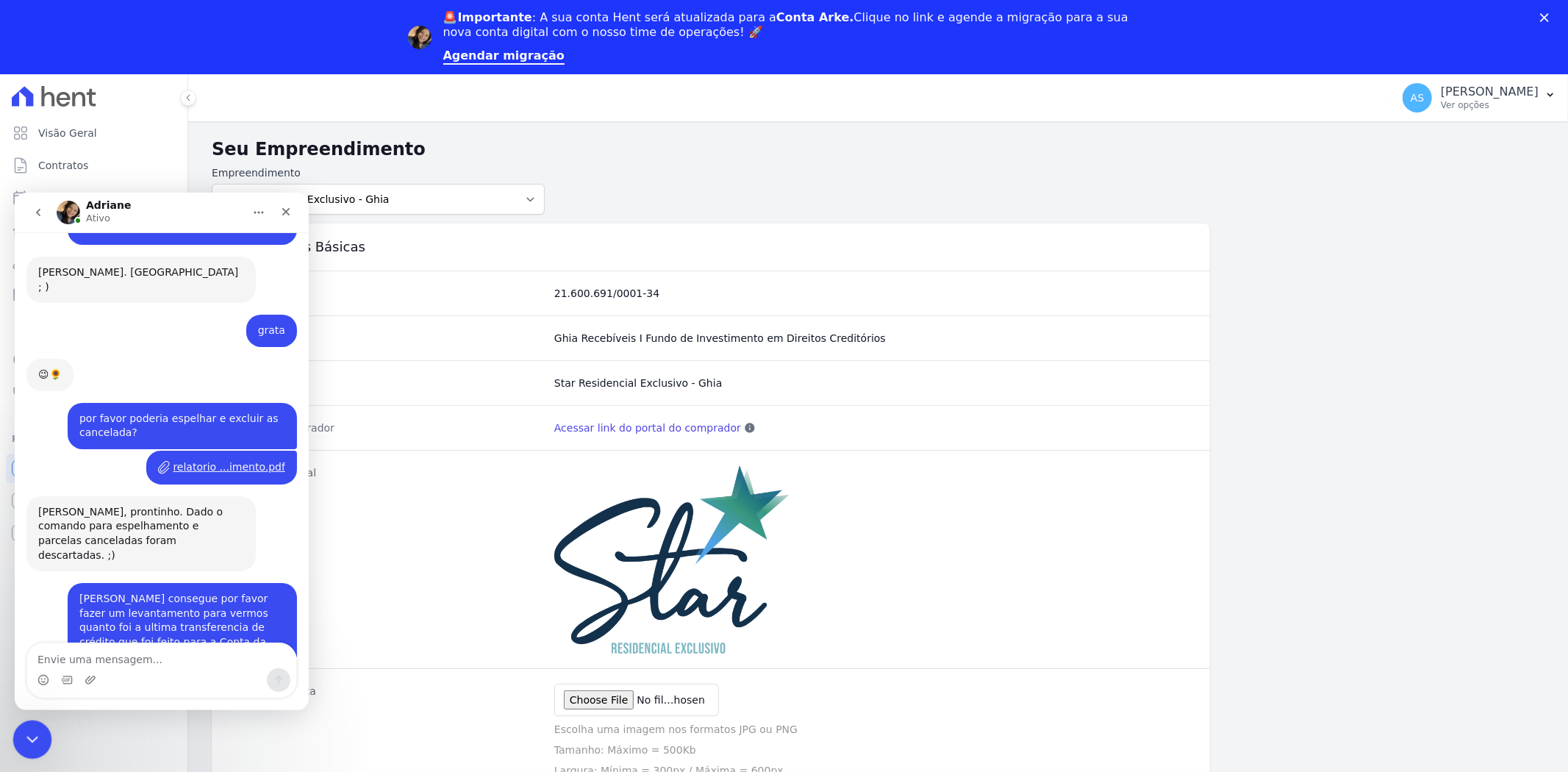
click at [38, 737] on icon "Fechar mensagem da Intercom" at bounding box center [30, 737] width 18 height 18
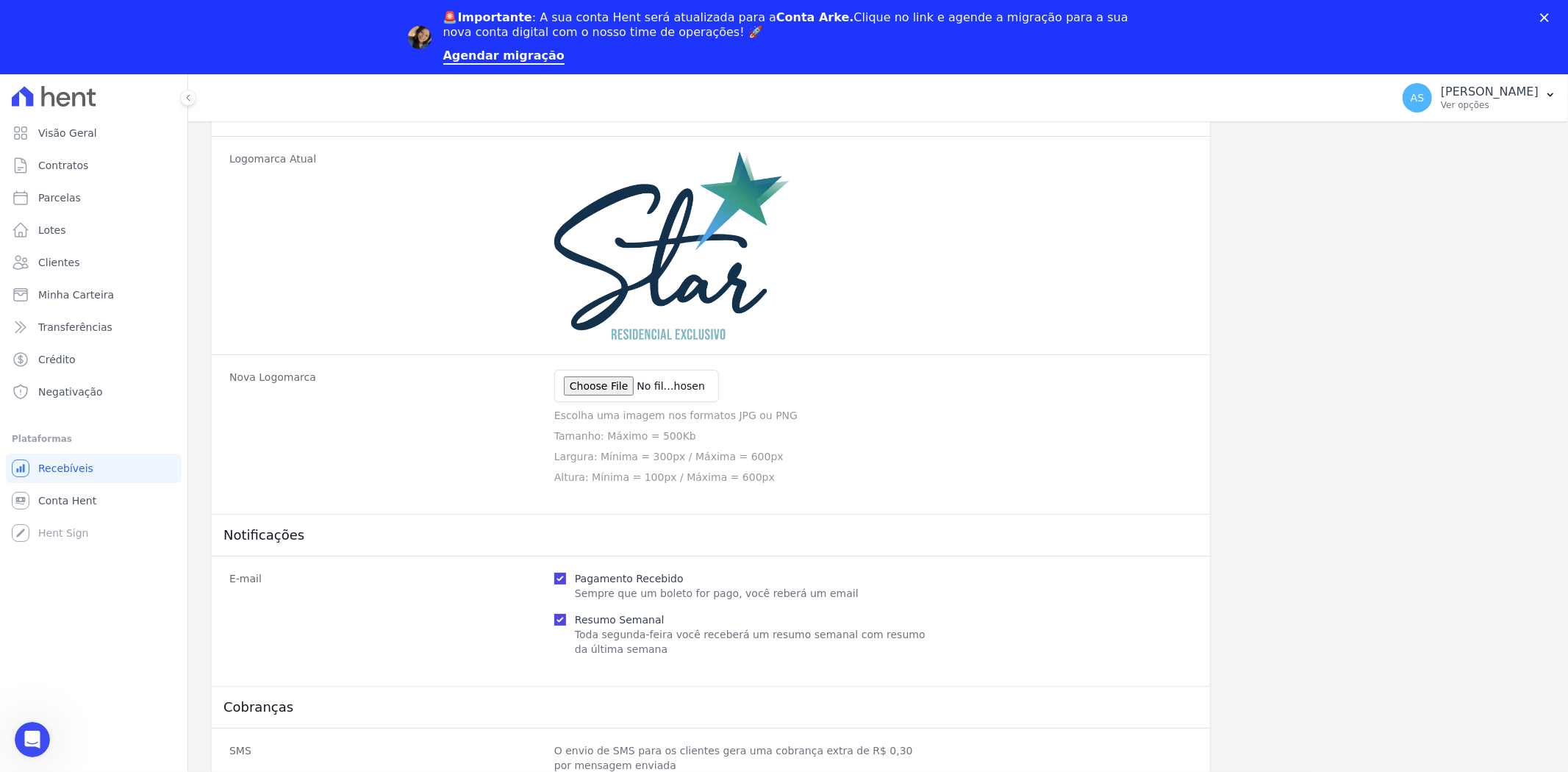
scroll to position [0, 0]
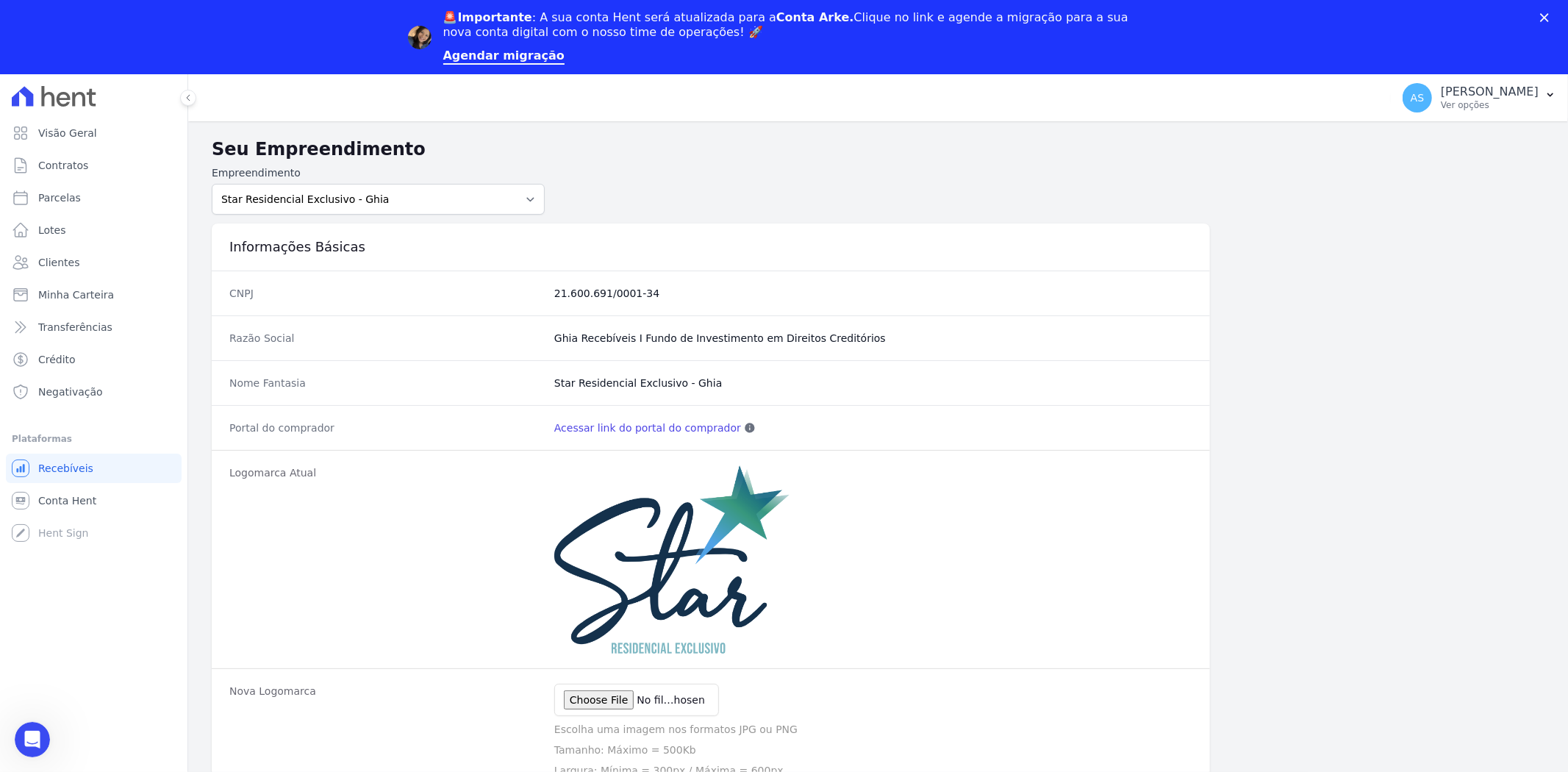
click at [1549, 17] on div "Fechar" at bounding box center [1548, 17] width 15 height 9
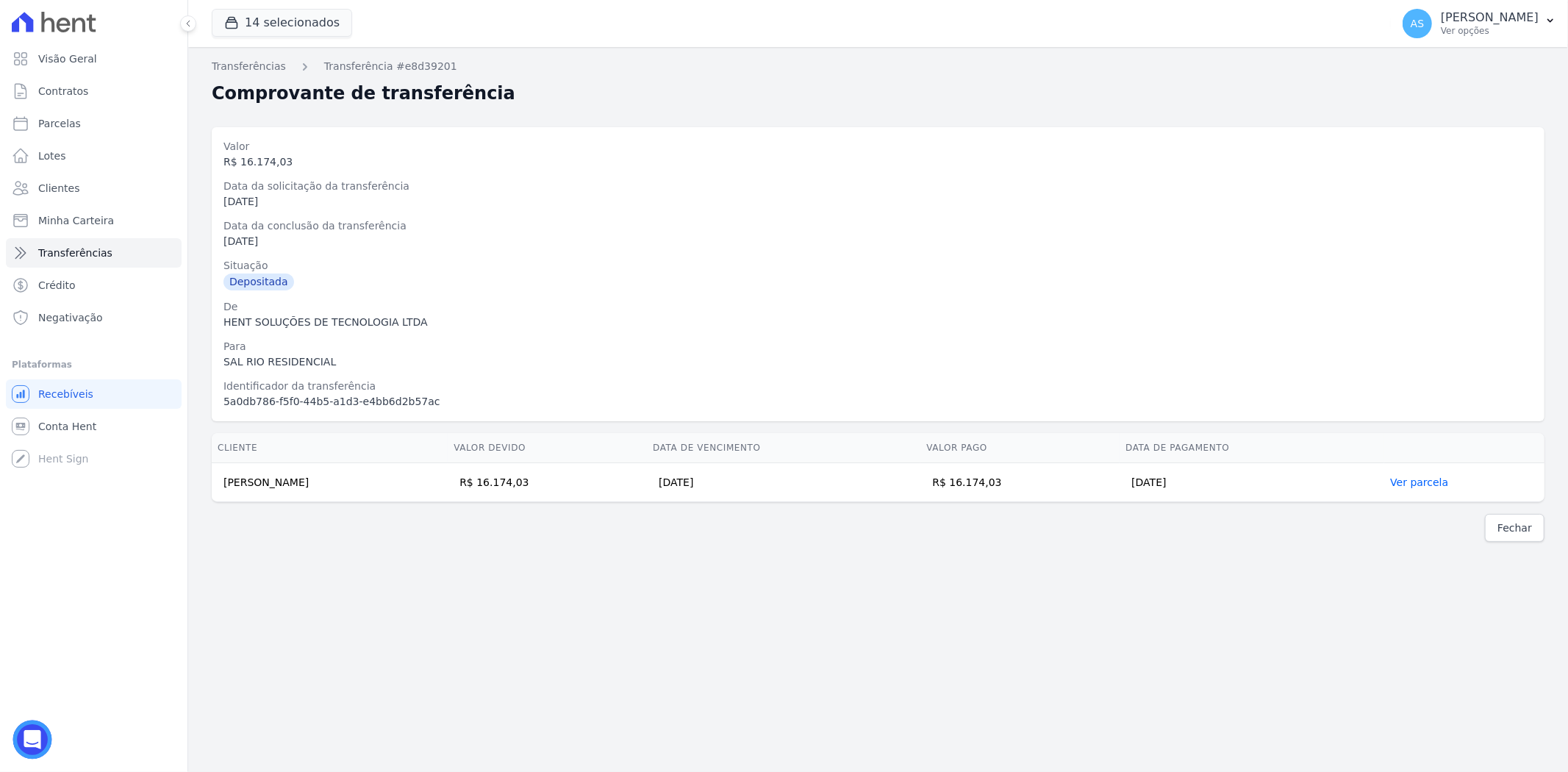
click at [38, 744] on icon "Open Intercom Messenger" at bounding box center [32, 740] width 17 height 19
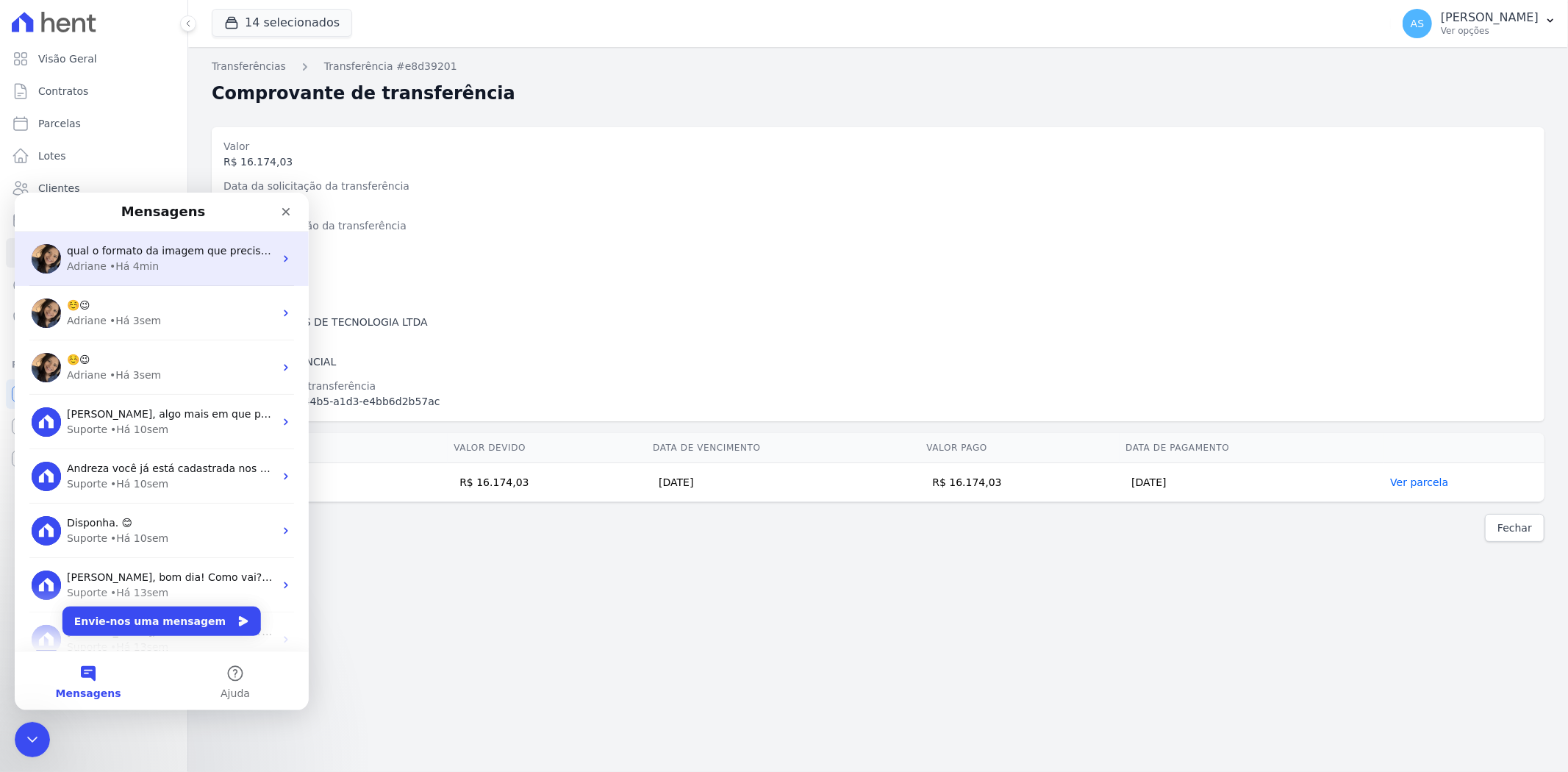
click at [151, 253] on span "qual o formato da imagem que preciso mandar para aparecer no boleto ?" at bounding box center [257, 249] width 380 height 11
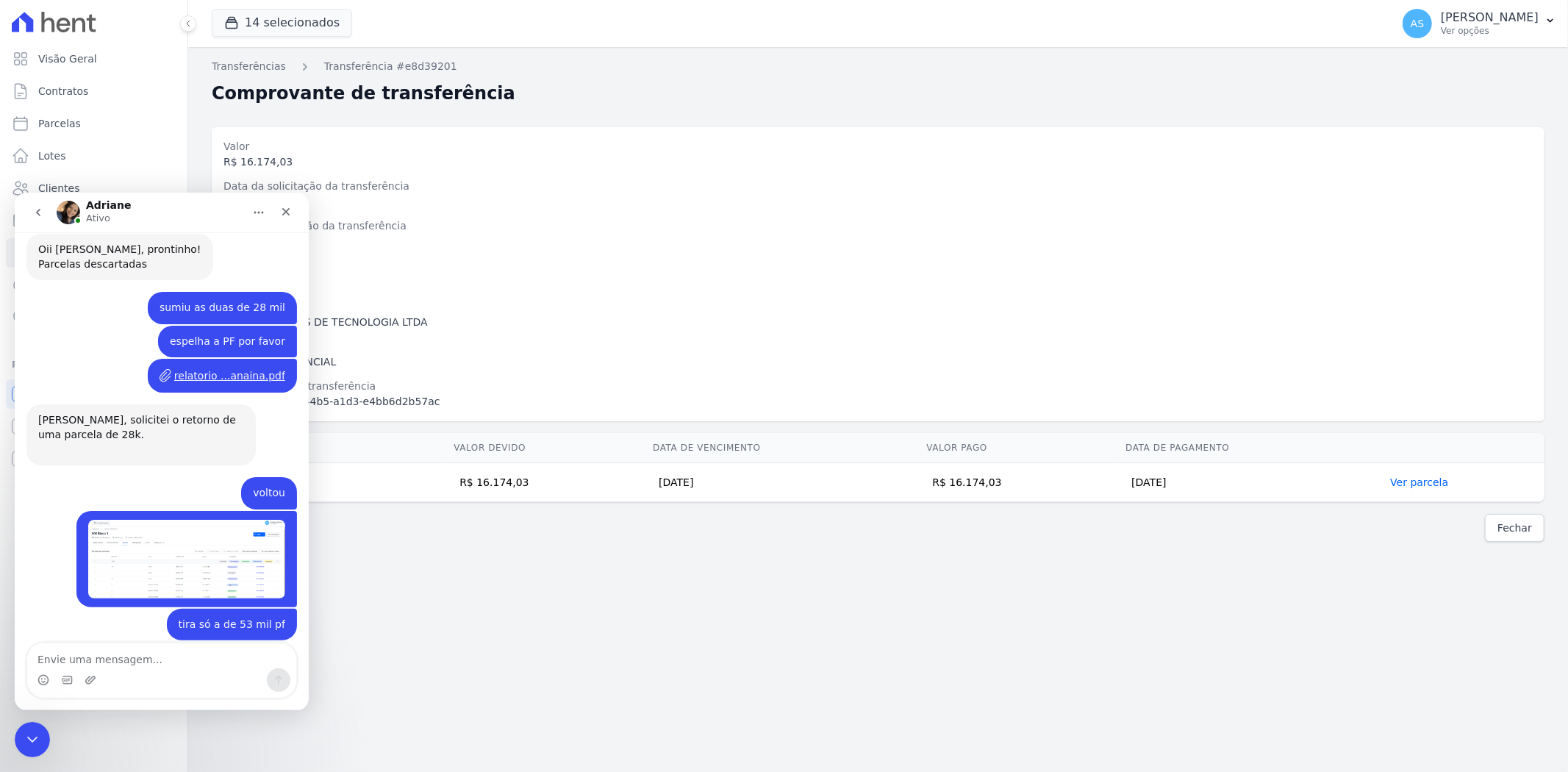
scroll to position [12279, 0]
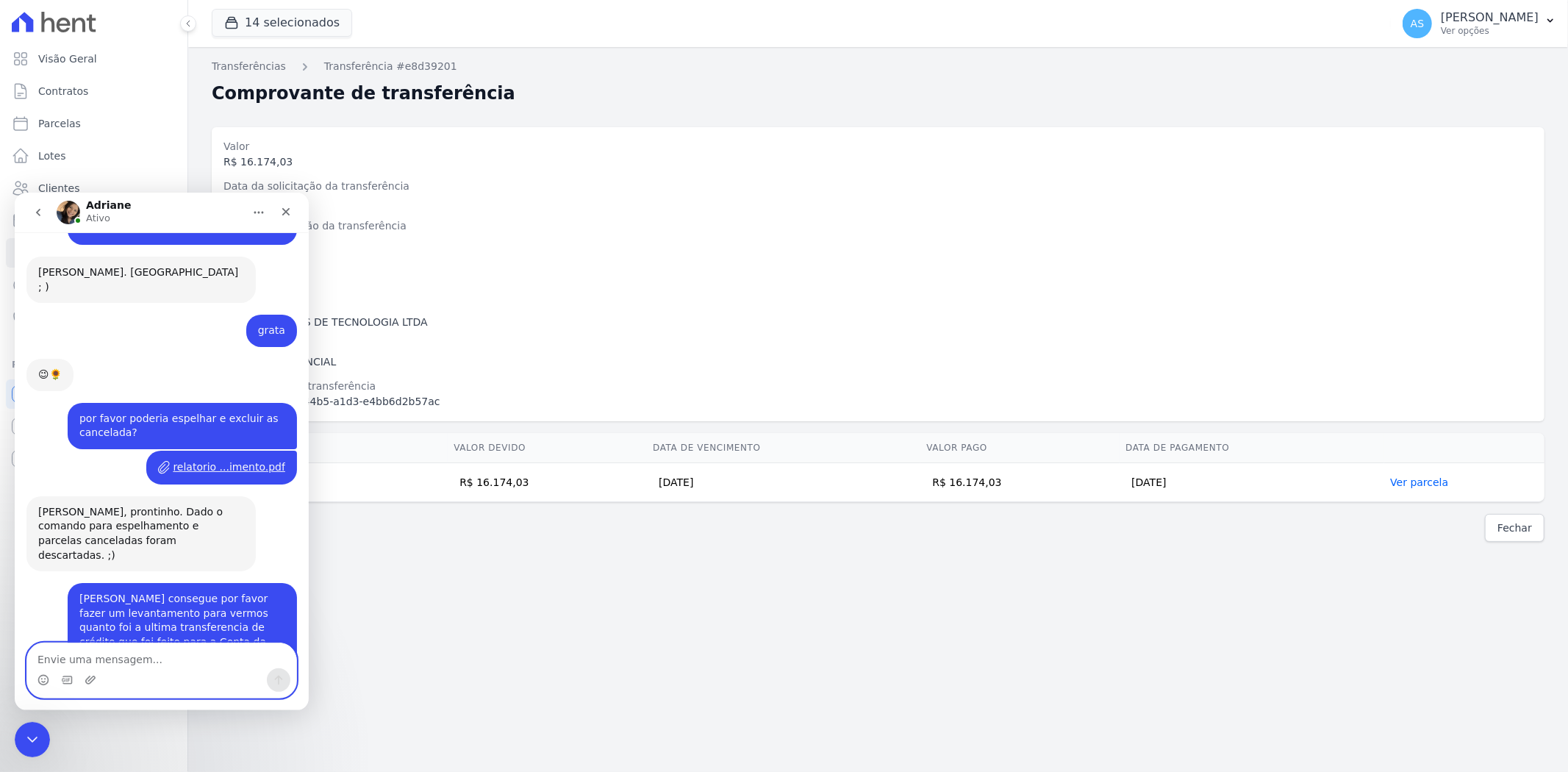
drag, startPoint x: 167, startPoint y: 604, endPoint x: 72, endPoint y: 665, distance: 112.9
click at [76, 667] on textarea "Envie uma mensagem..." at bounding box center [162, 655] width 269 height 25
type textarea "p"
type textarea "desconsidera pf"
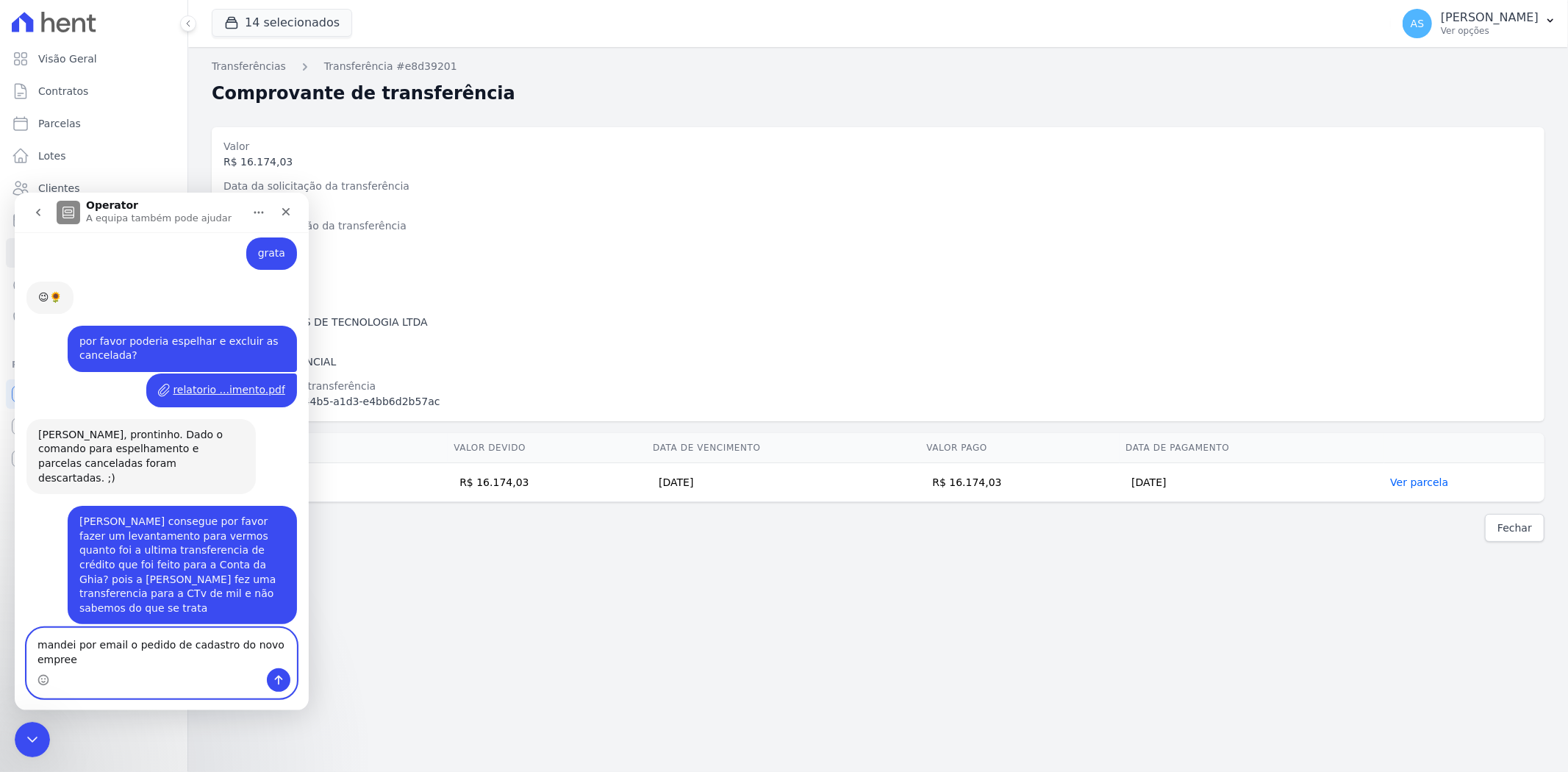
scroll to position [12371, 0]
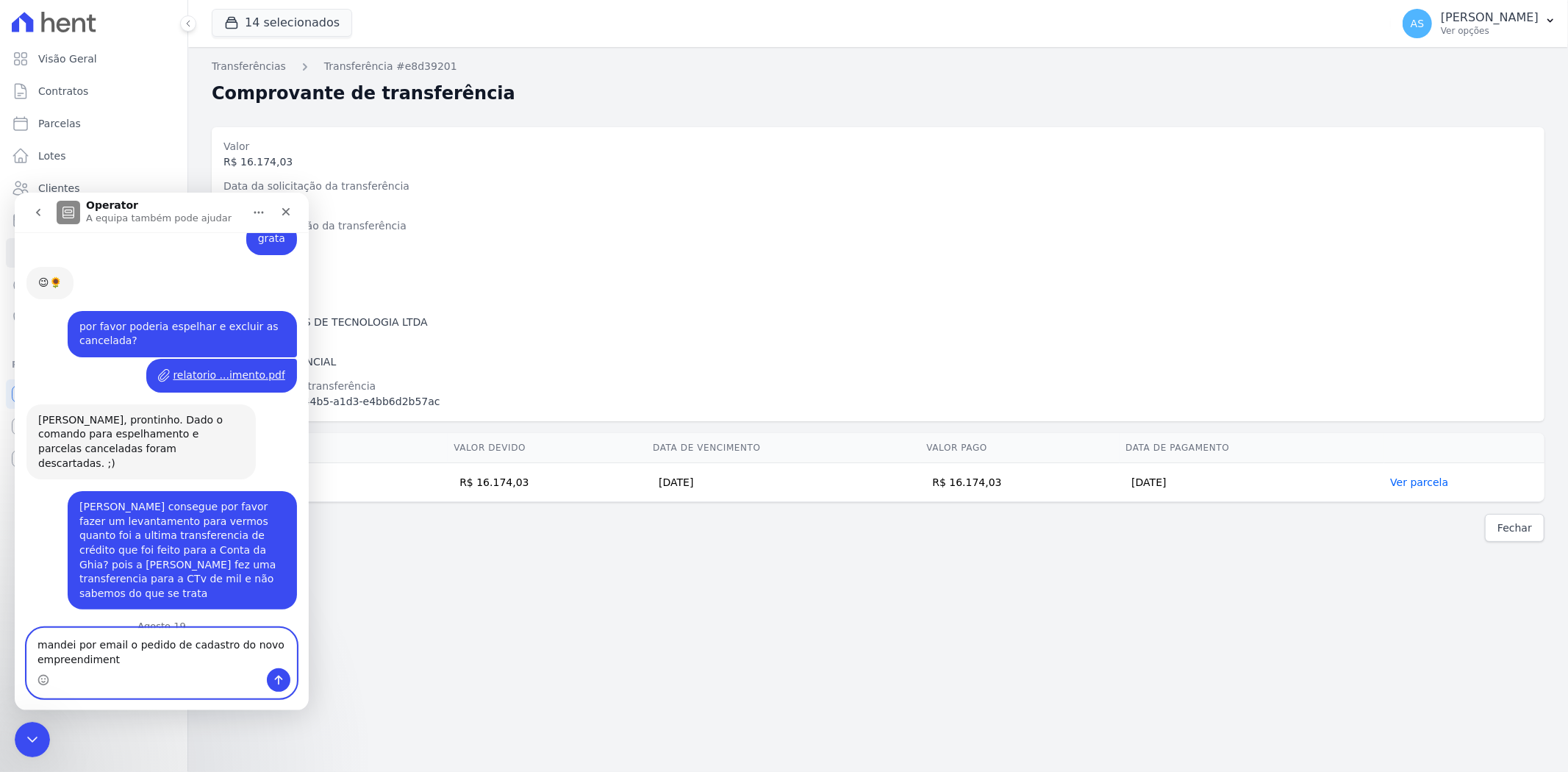
type textarea "mandei por email o pedido de cadastro do novo empreendimento"
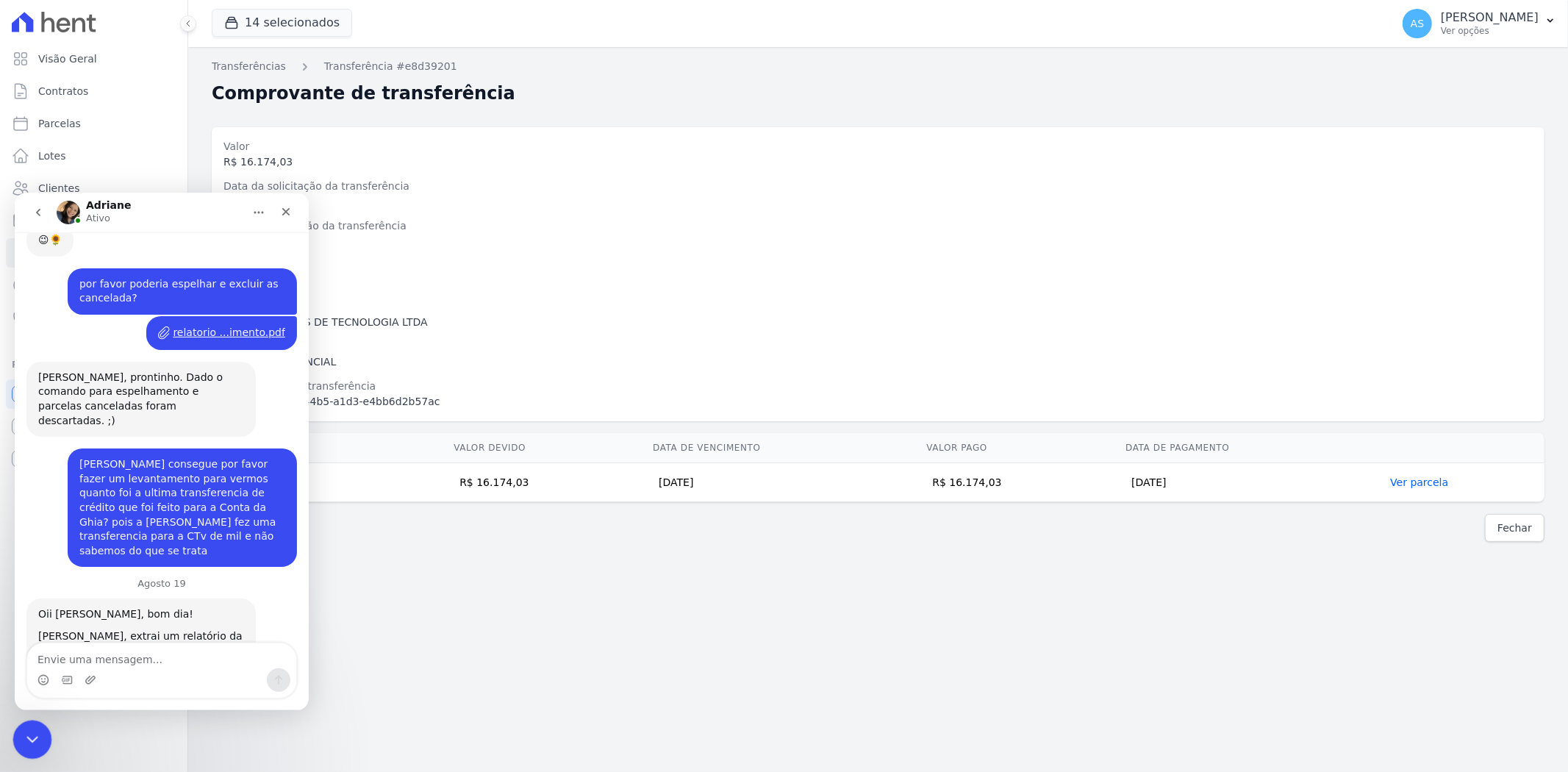
drag, startPoint x: 117, startPoint y: 1201, endPoint x: 46, endPoint y: 735, distance: 471.4
click at [46, 735] on div "Fechar mensagem da Intercom" at bounding box center [29, 737] width 35 height 35
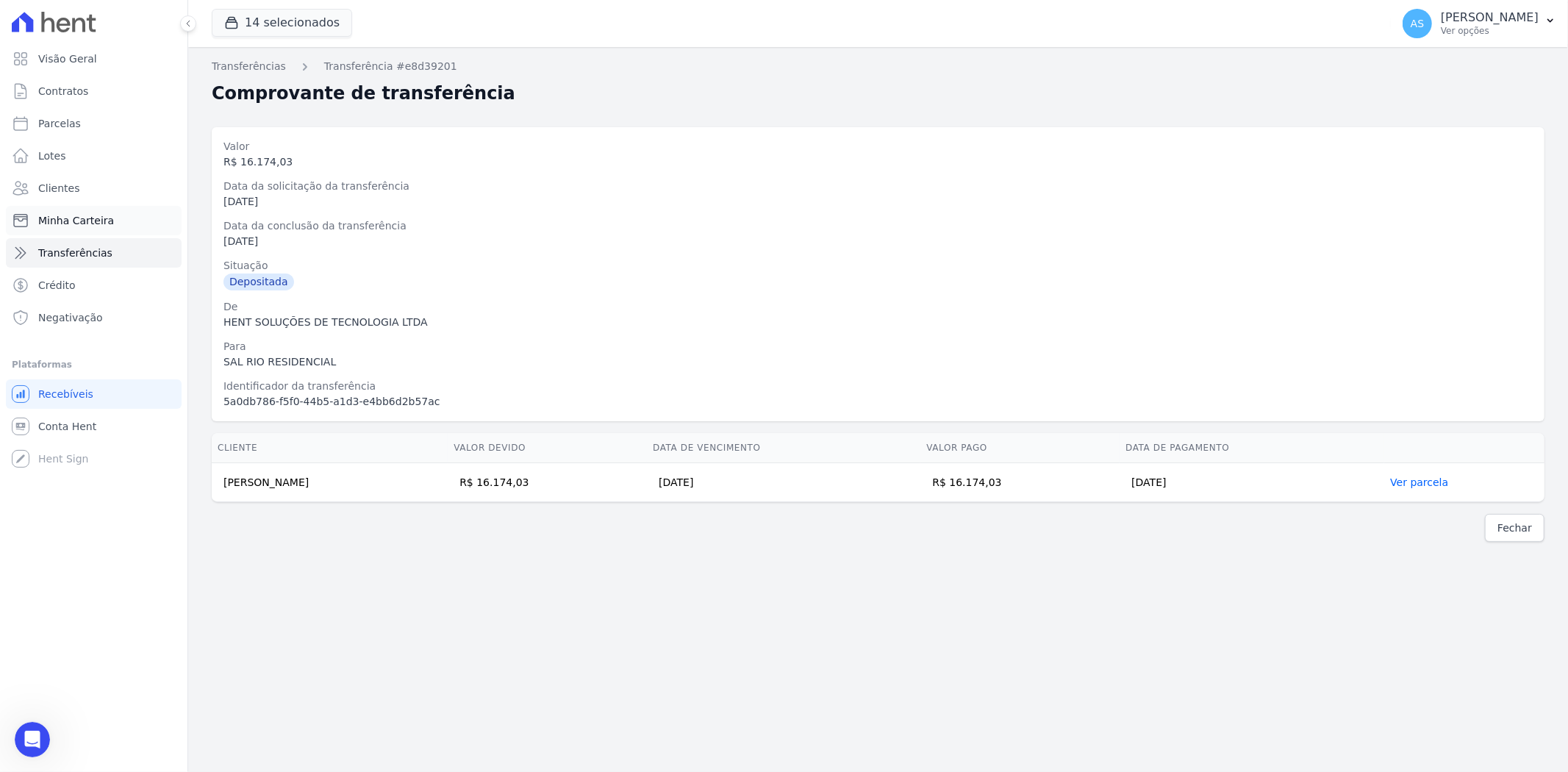
scroll to position [11789, 0]
click at [95, 218] on span "Minha Carteira" at bounding box center [76, 221] width 76 height 15
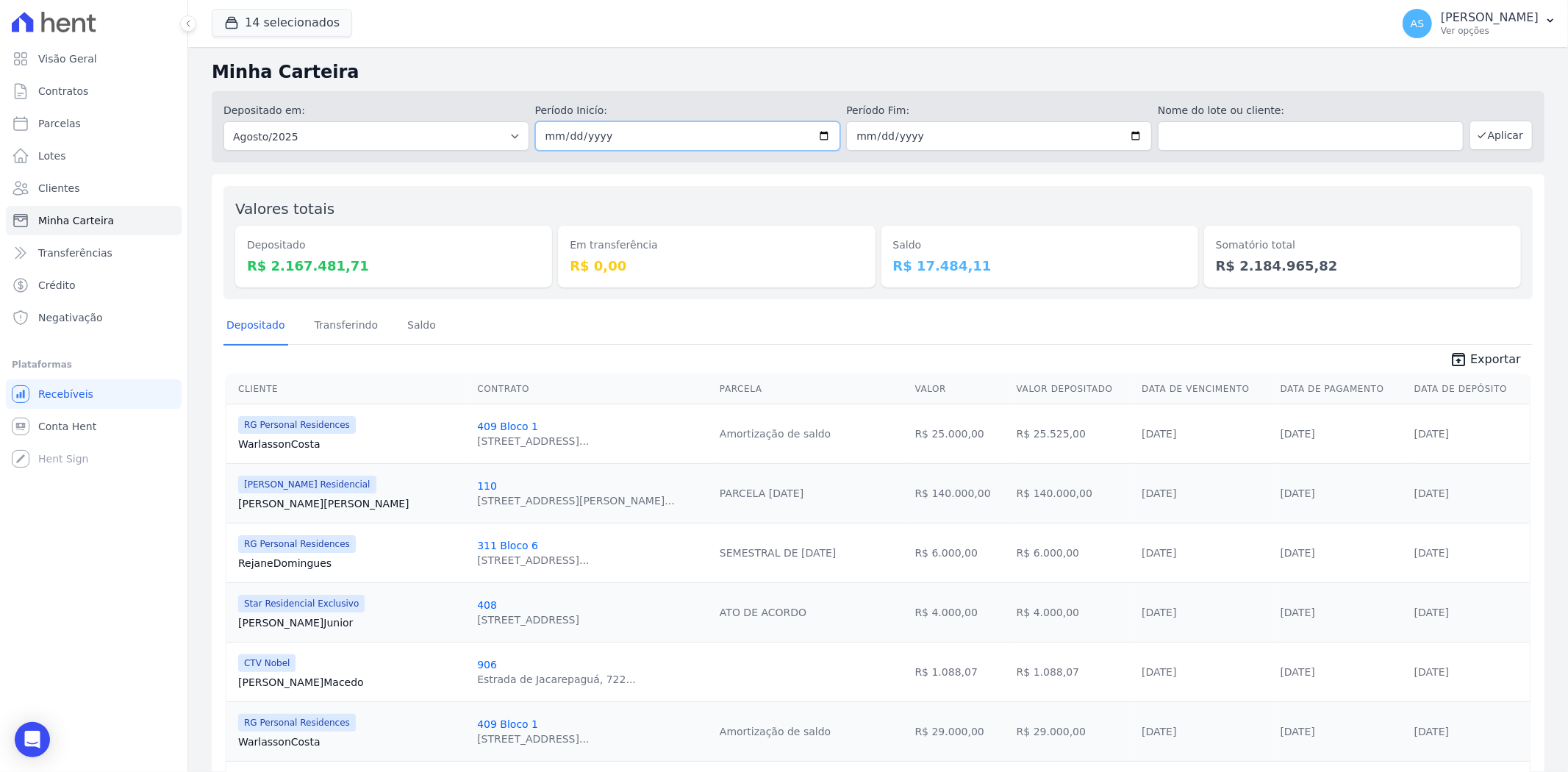
click at [820, 132] on input "[DATE]" at bounding box center [689, 135] width 306 height 29
type input "[DATE]"
click at [1130, 132] on input "[DATE]" at bounding box center [999, 135] width 306 height 29
type input "[DATE]"
click at [1497, 138] on button "Aplicar" at bounding box center [1501, 135] width 63 height 29
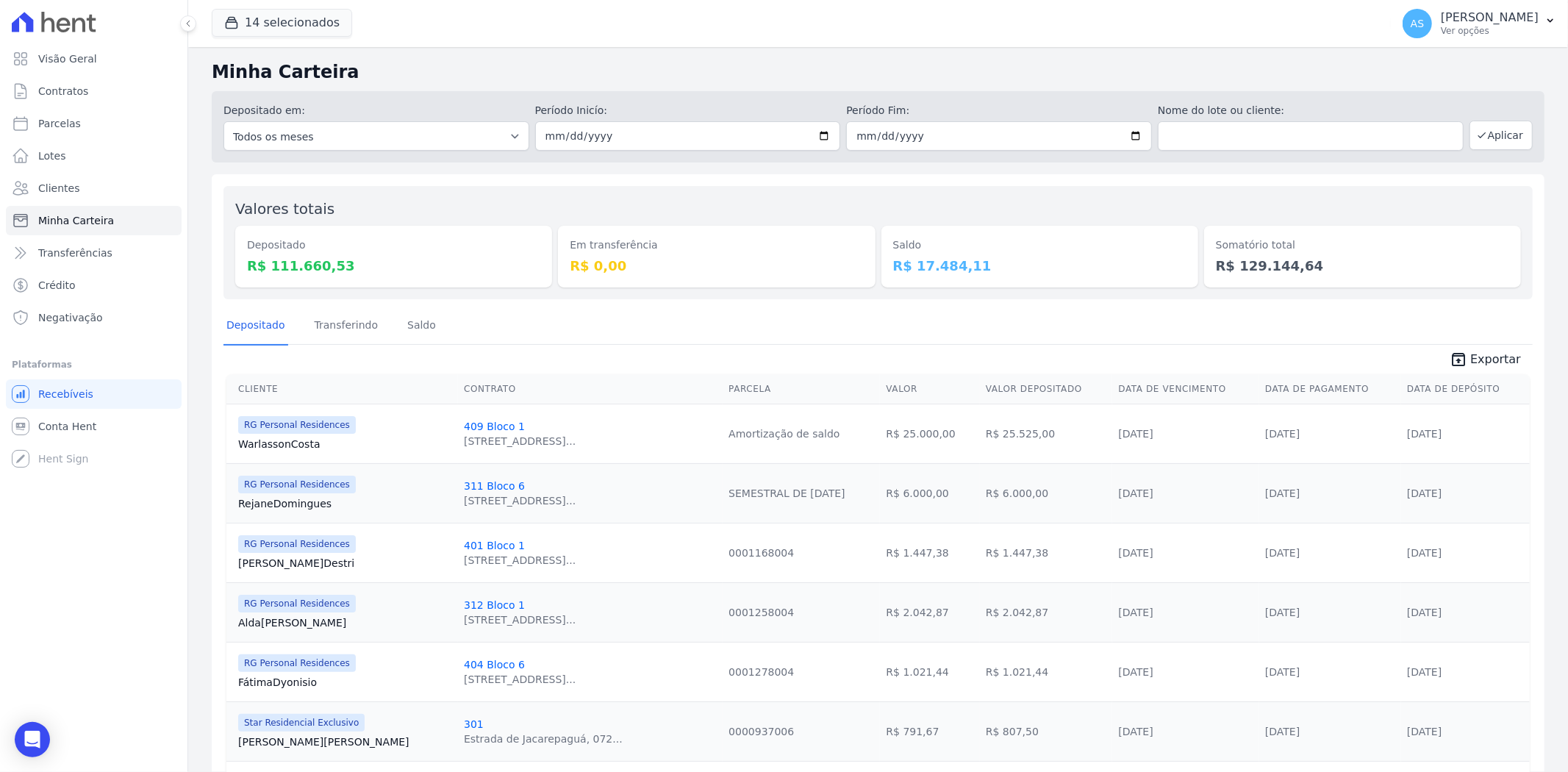
click at [1495, 356] on span "Exportar" at bounding box center [1496, 359] width 51 height 18
click at [404, 321] on link "Saldo" at bounding box center [421, 326] width 35 height 38
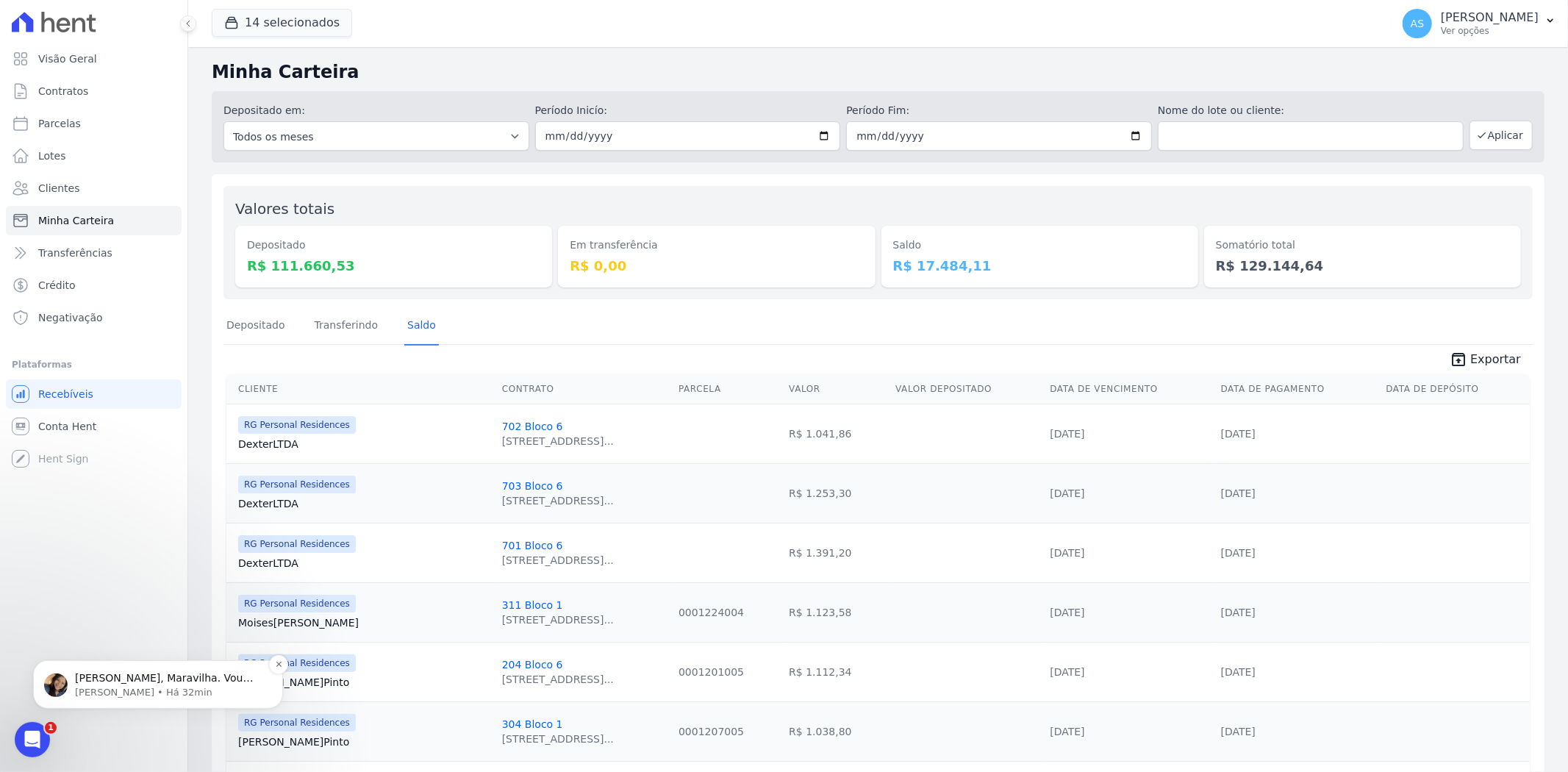
click at [174, 682] on p "Olá Andreza, Maravilha. Vou informar o time responsável para dar andamento." at bounding box center [169, 678] width 190 height 15
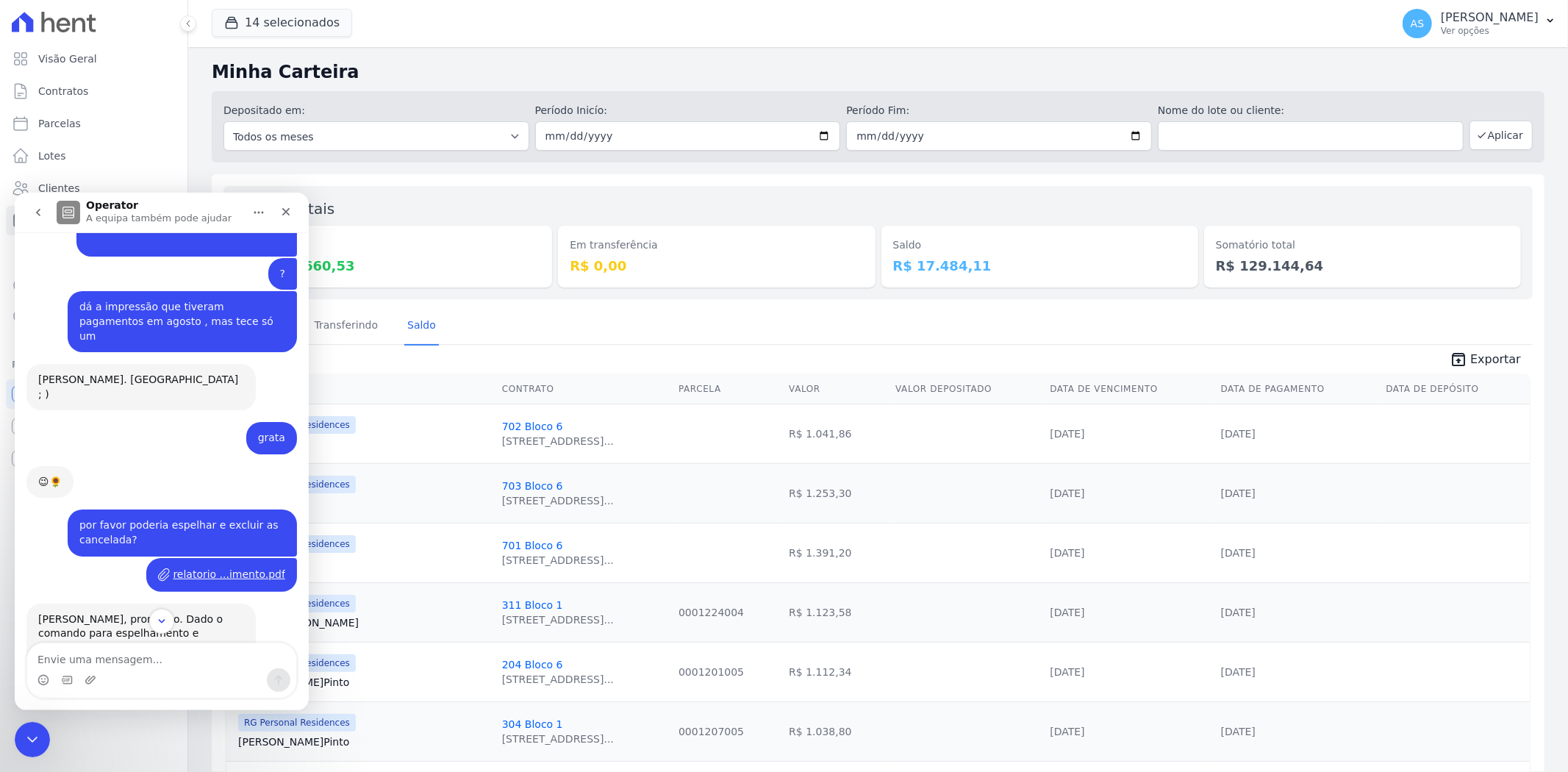
scroll to position [12206, 0]
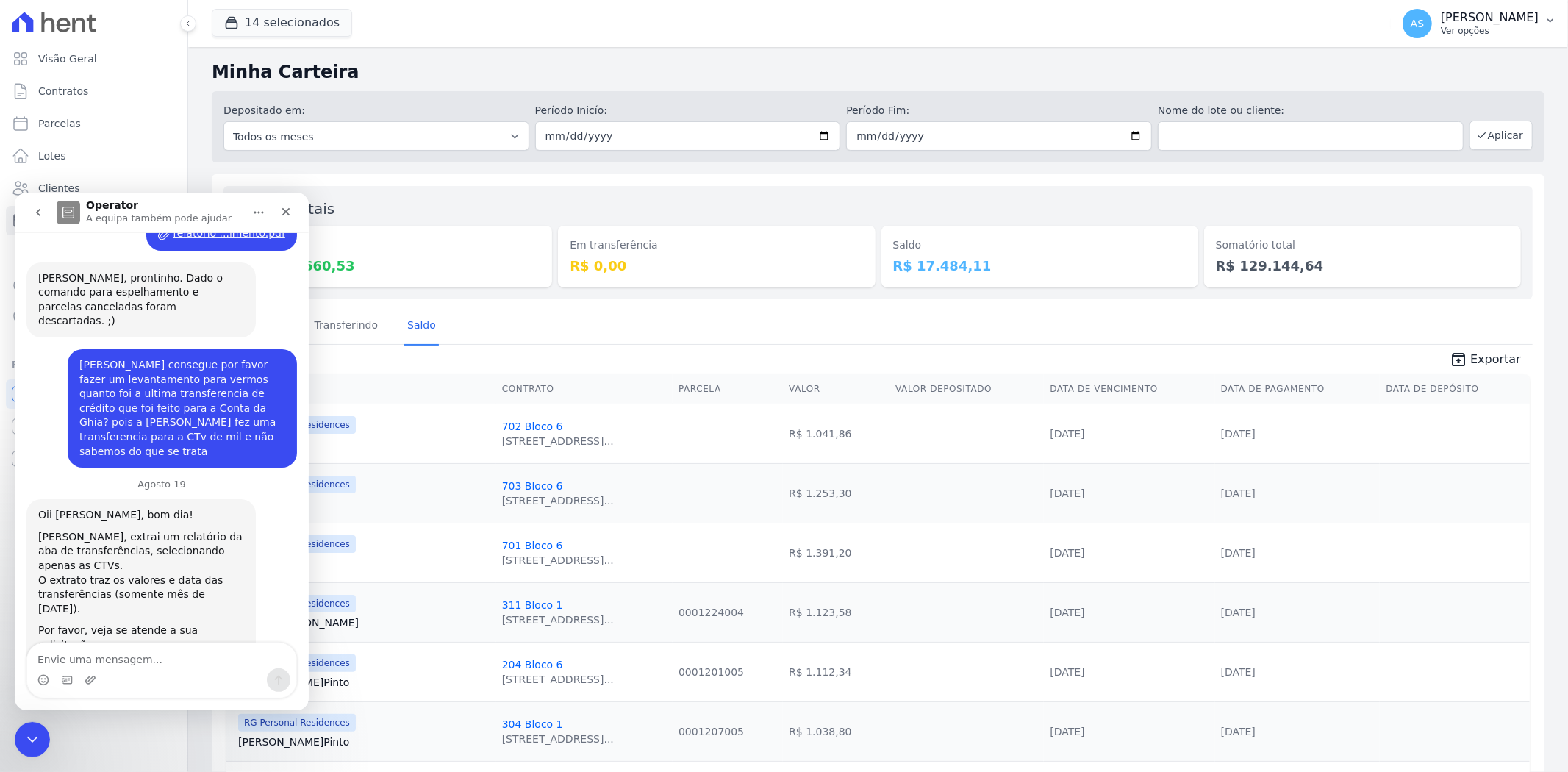
click at [1547, 22] on icon "button" at bounding box center [1550, 21] width 11 height 11
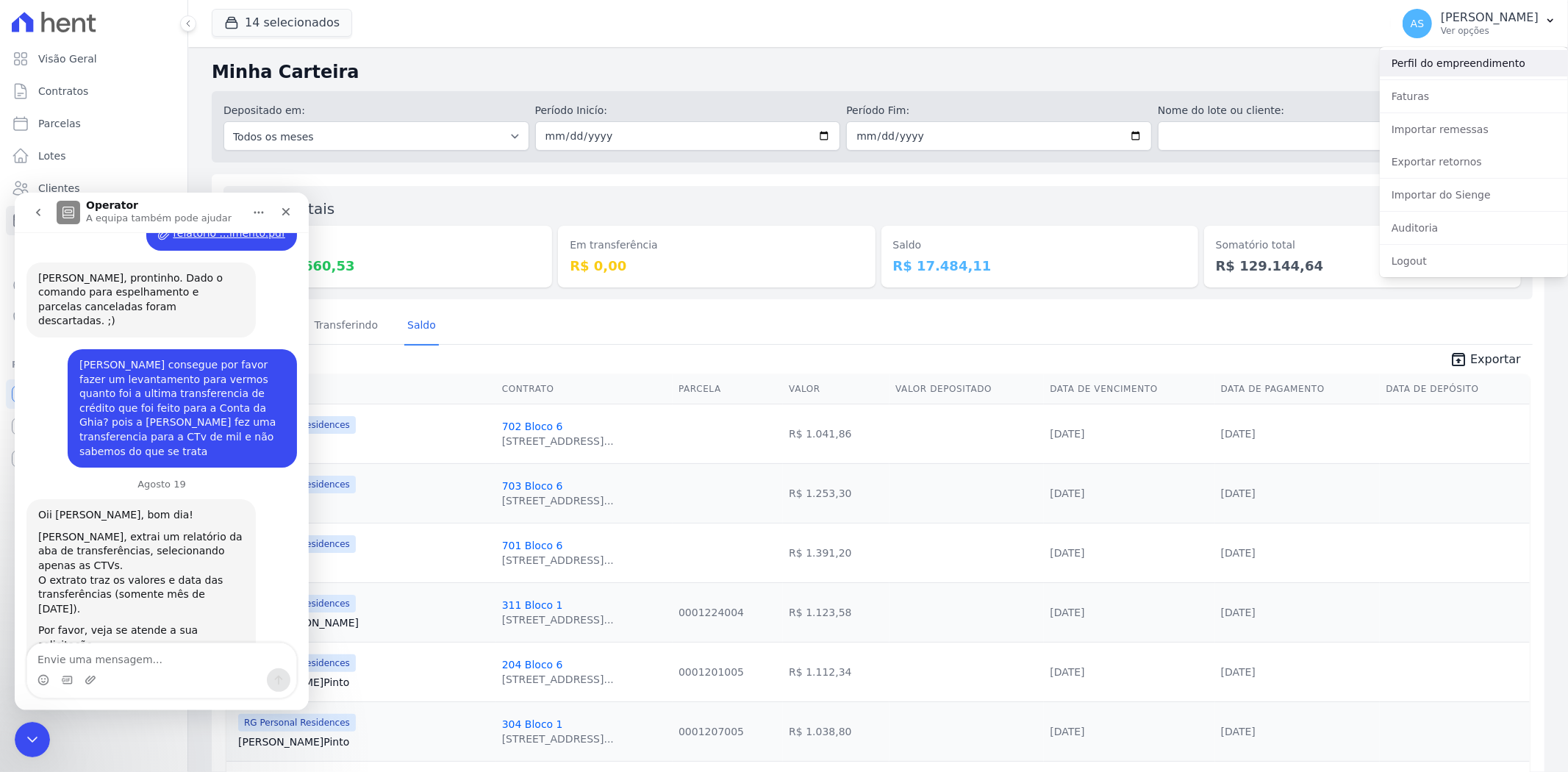
click at [1451, 59] on link "Perfil do empreendimento" at bounding box center [1474, 63] width 188 height 26
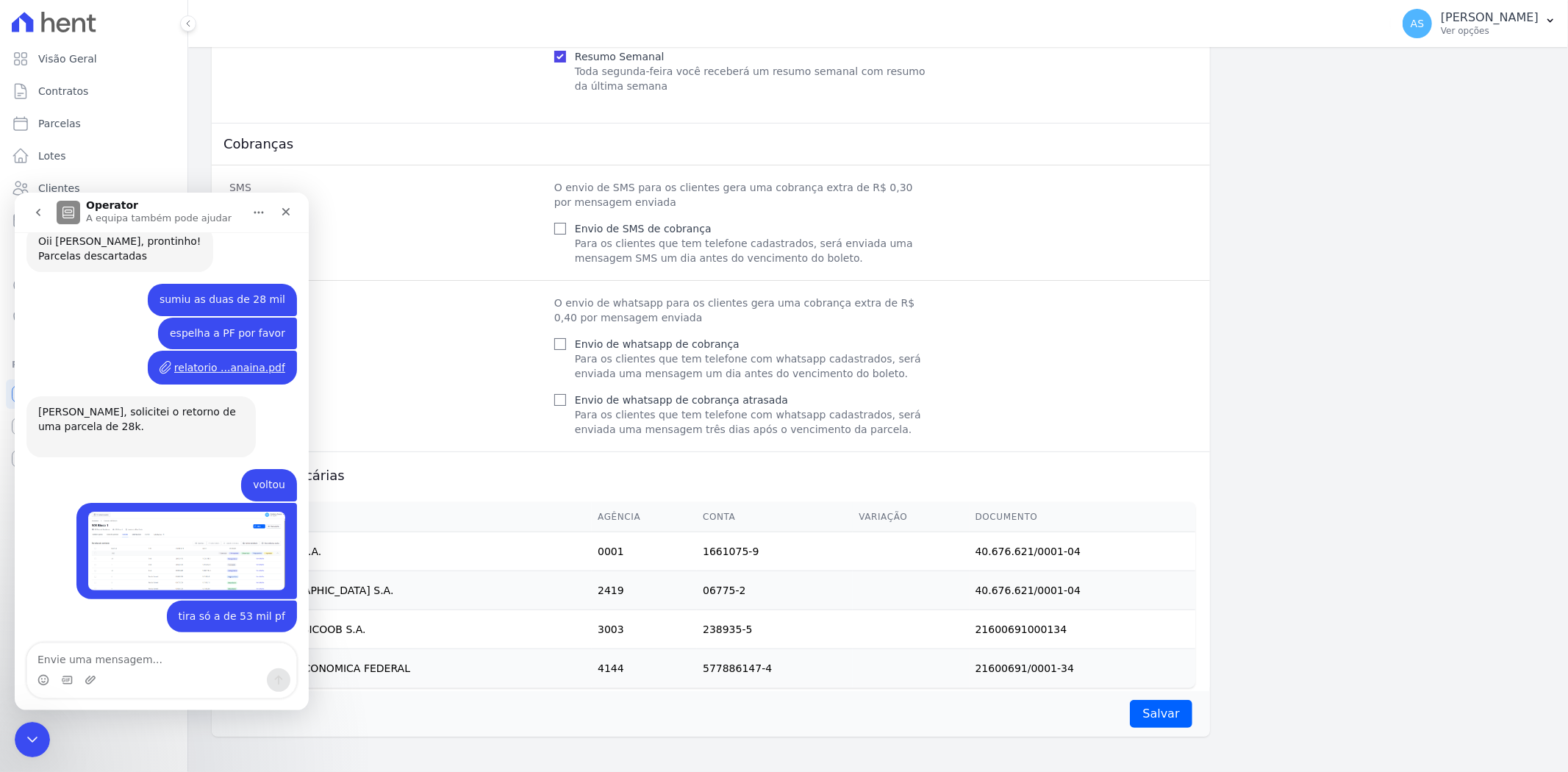
scroll to position [12181, 0]
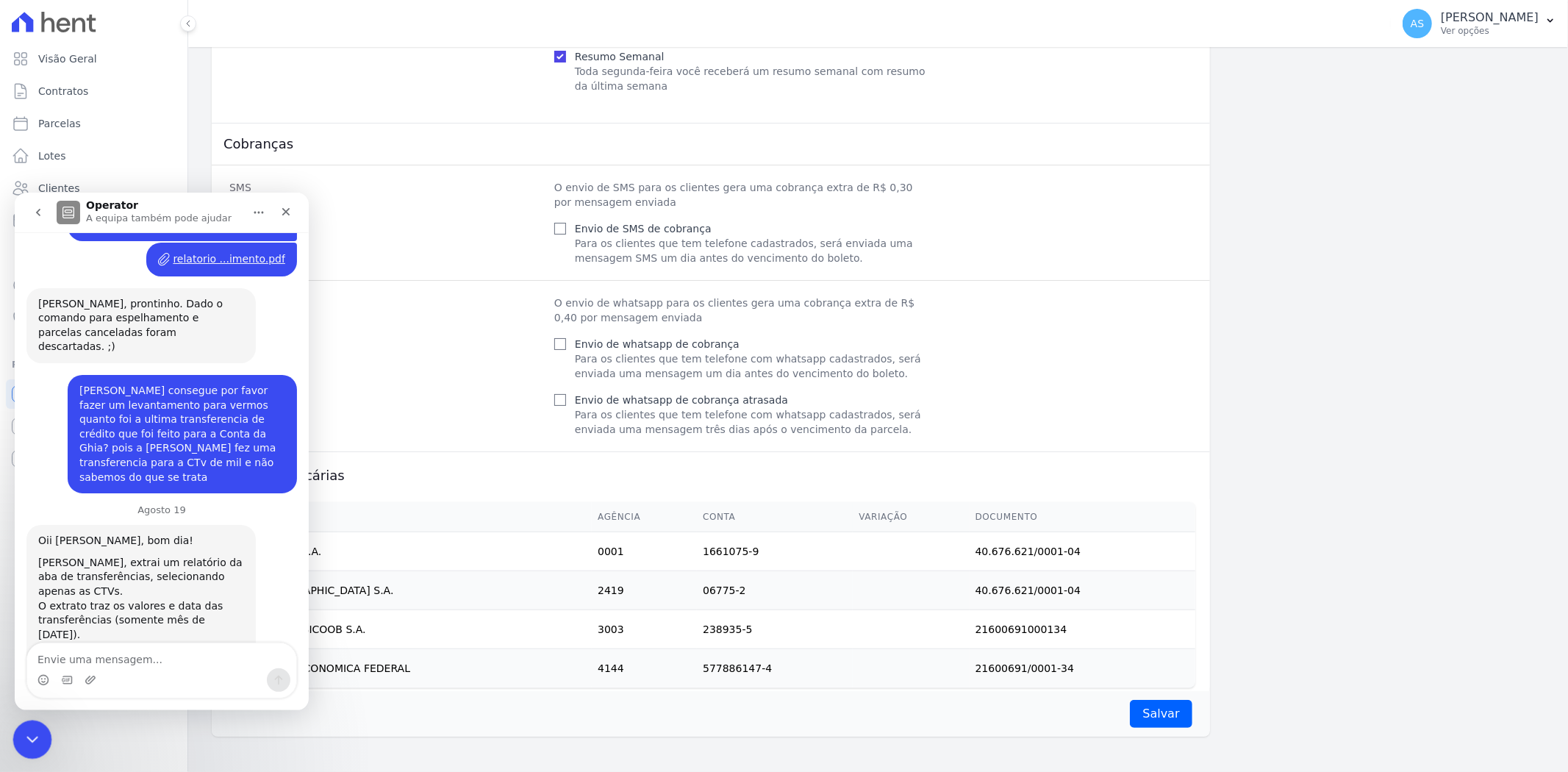
click at [25, 736] on icon "Fechar mensagem da Intercom" at bounding box center [30, 737] width 18 height 18
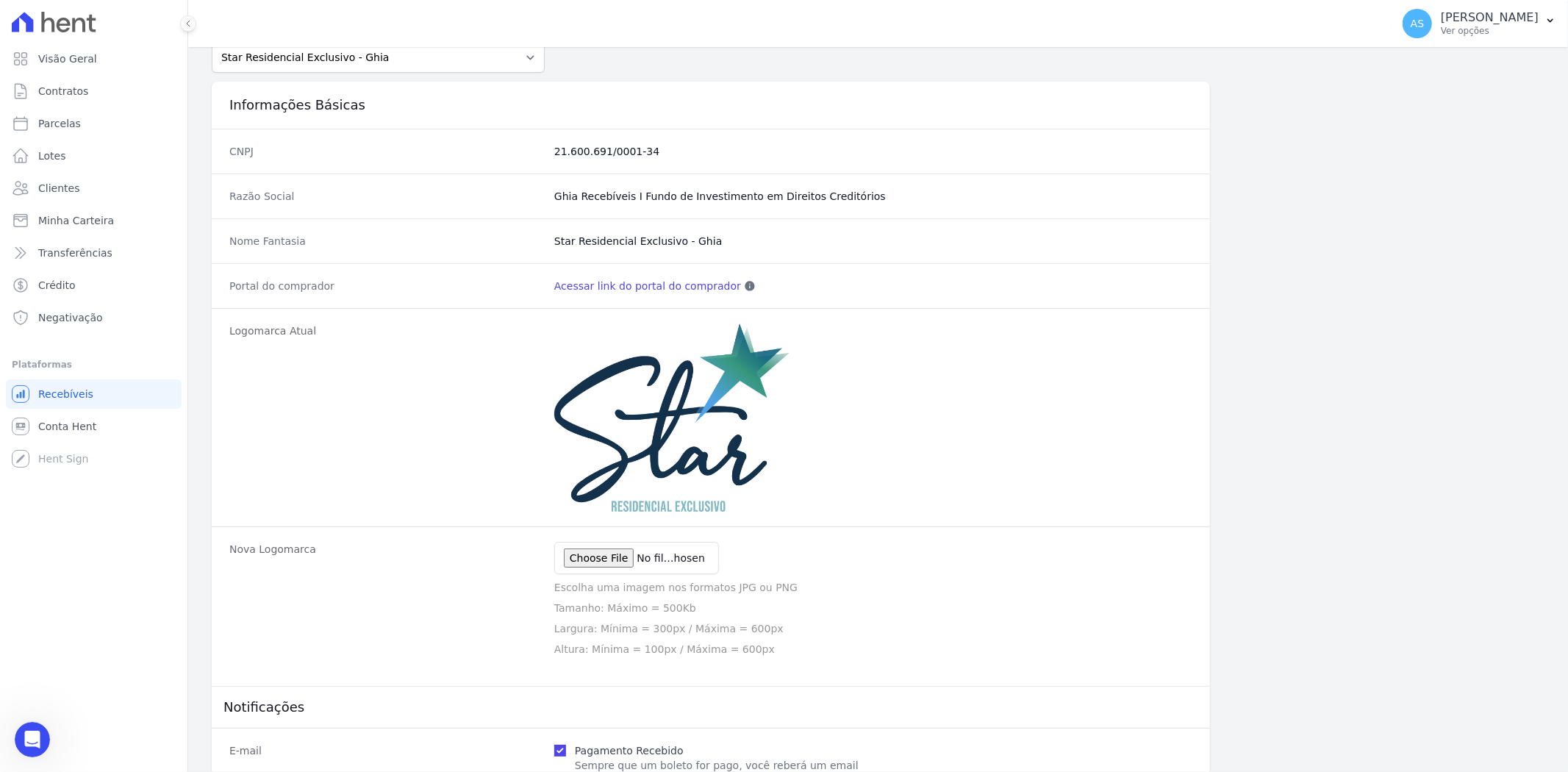
scroll to position [0, 0]
